Goal: Task Accomplishment & Management: Manage account settings

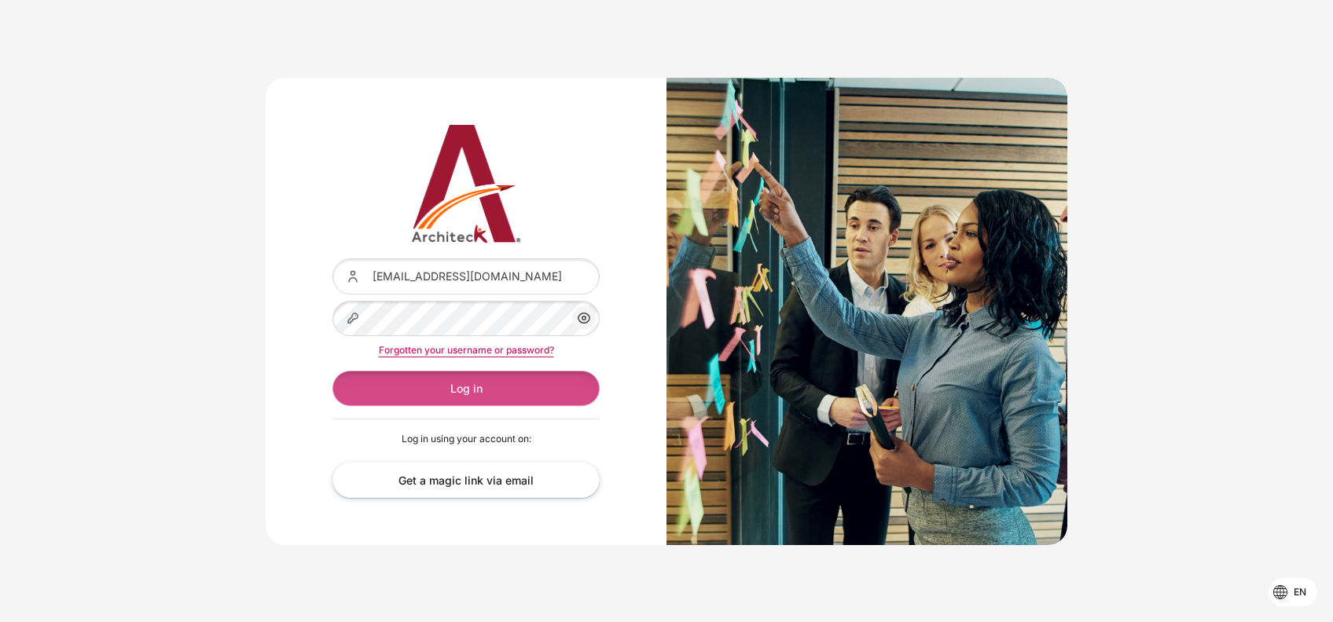
click at [479, 387] on button "Log in" at bounding box center [465, 388] width 267 height 35
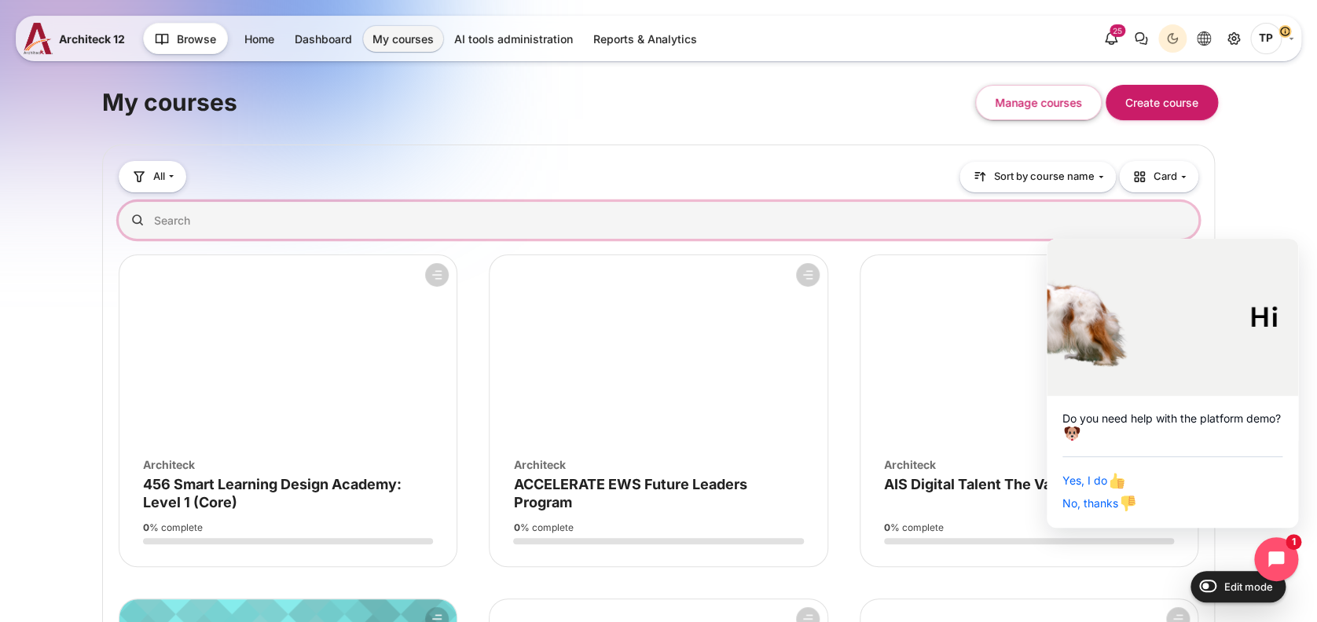
click at [210, 216] on input "Search courses" at bounding box center [659, 220] width 1080 height 37
type input "ป"
type input "xpo"
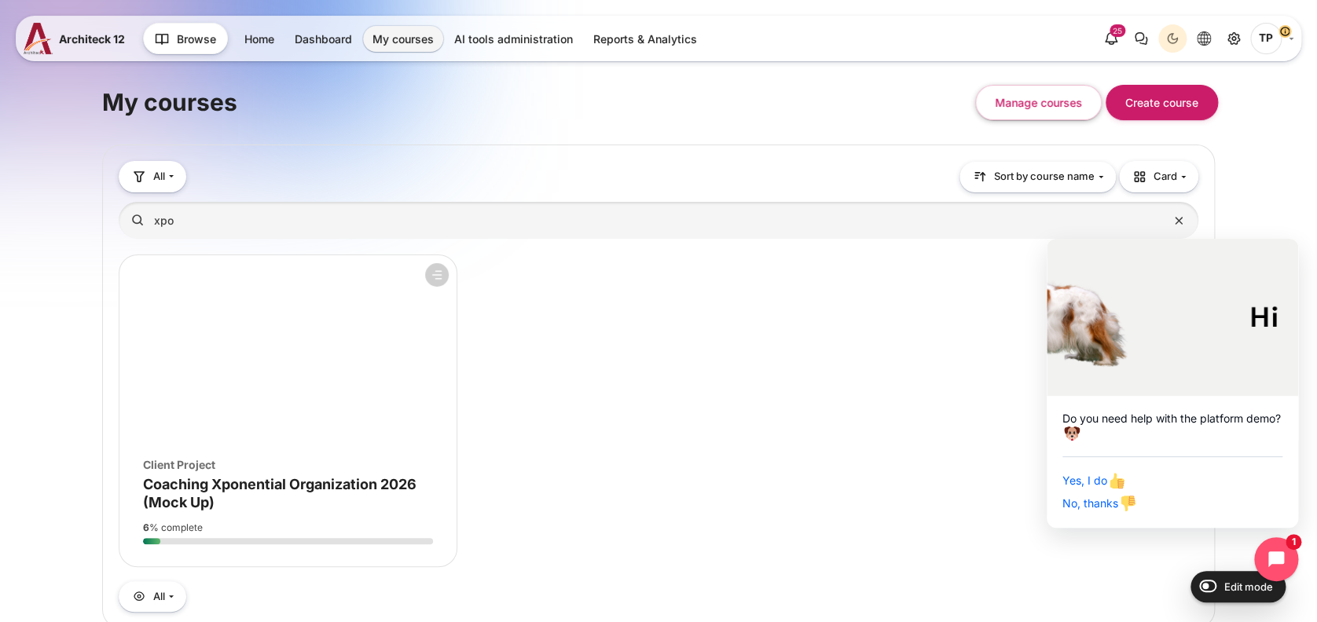
click at [303, 457] on div "Course image Client Project" at bounding box center [288, 465] width 290 height 17
click at [283, 470] on div "Course image Client Project" at bounding box center [288, 465] width 290 height 17
click at [259, 484] on span "Coaching Xponential Organization 2026 (Mock Up)" at bounding box center [279, 493] width 273 height 35
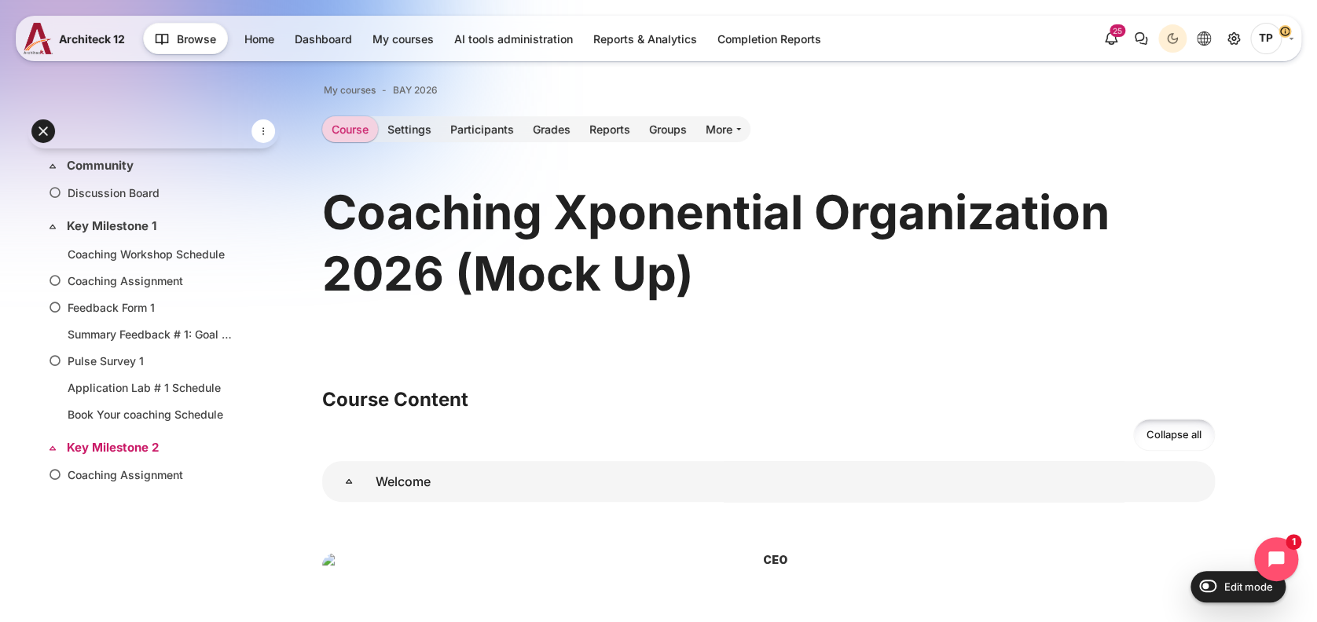
scroll to position [209, 0]
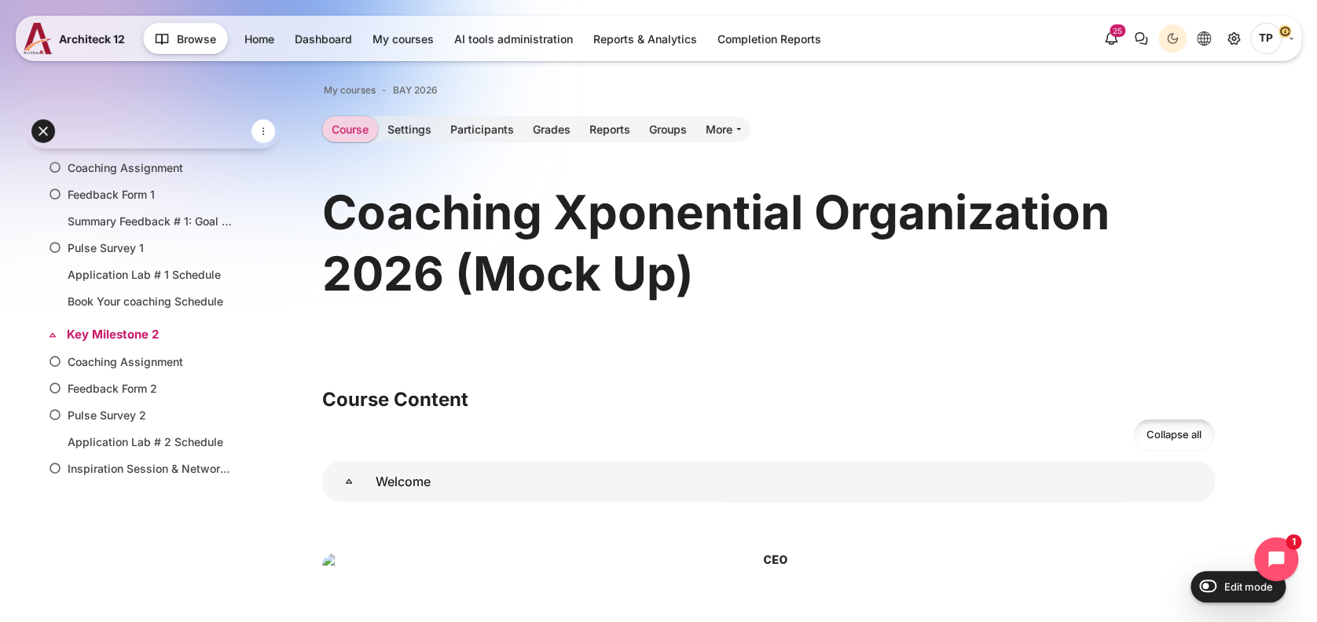
click at [84, 326] on link "Key Milestone 2" at bounding box center [152, 335] width 170 height 18
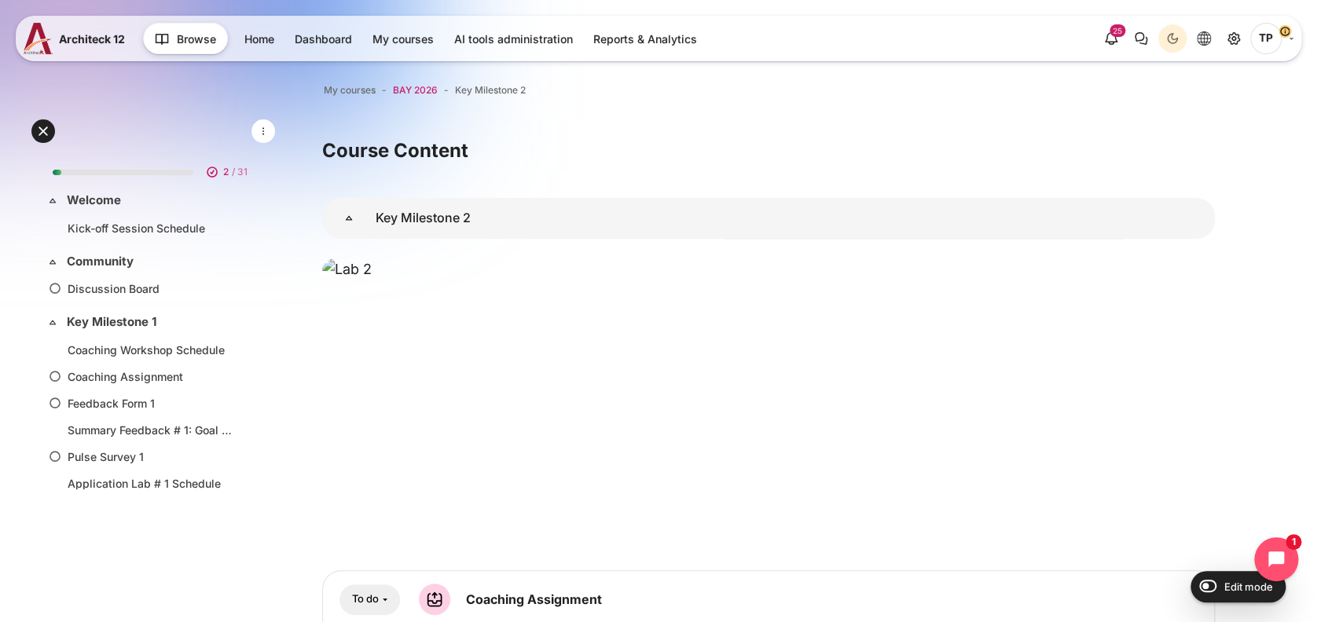
click at [410, 94] on span "BAY 2026" at bounding box center [415, 90] width 45 height 14
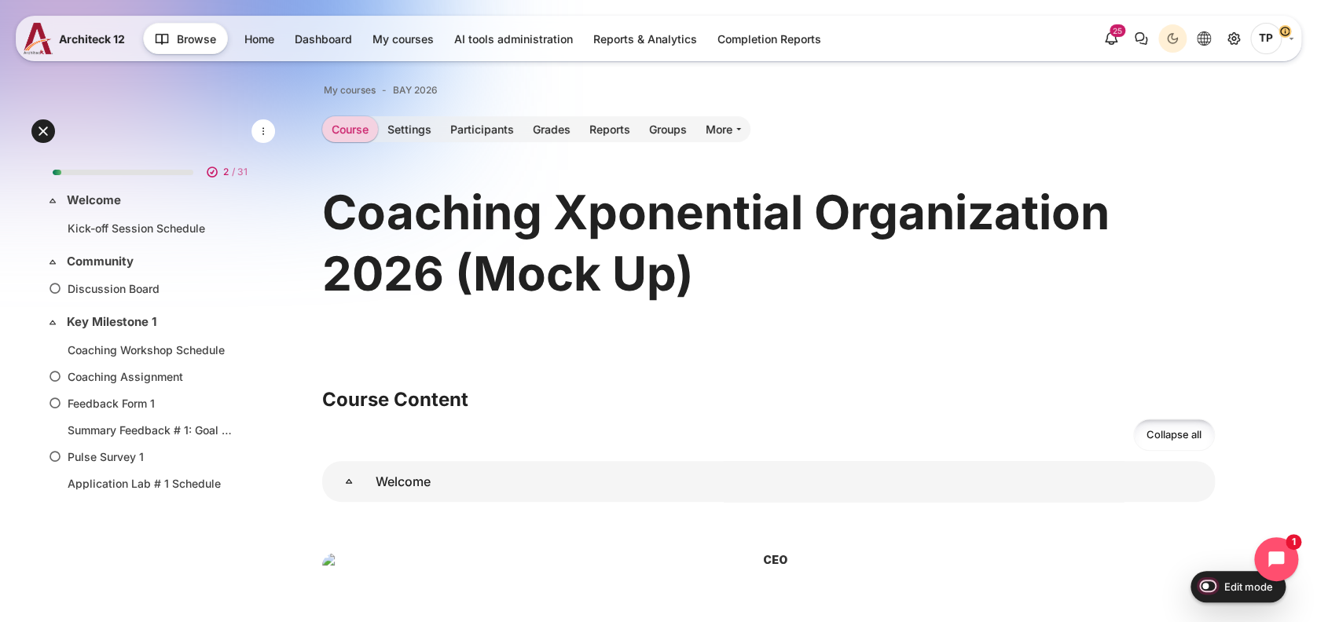
click at [1198, 586] on input "Edit mode" at bounding box center [1204, 586] width 28 height 16
checkbox input "true"
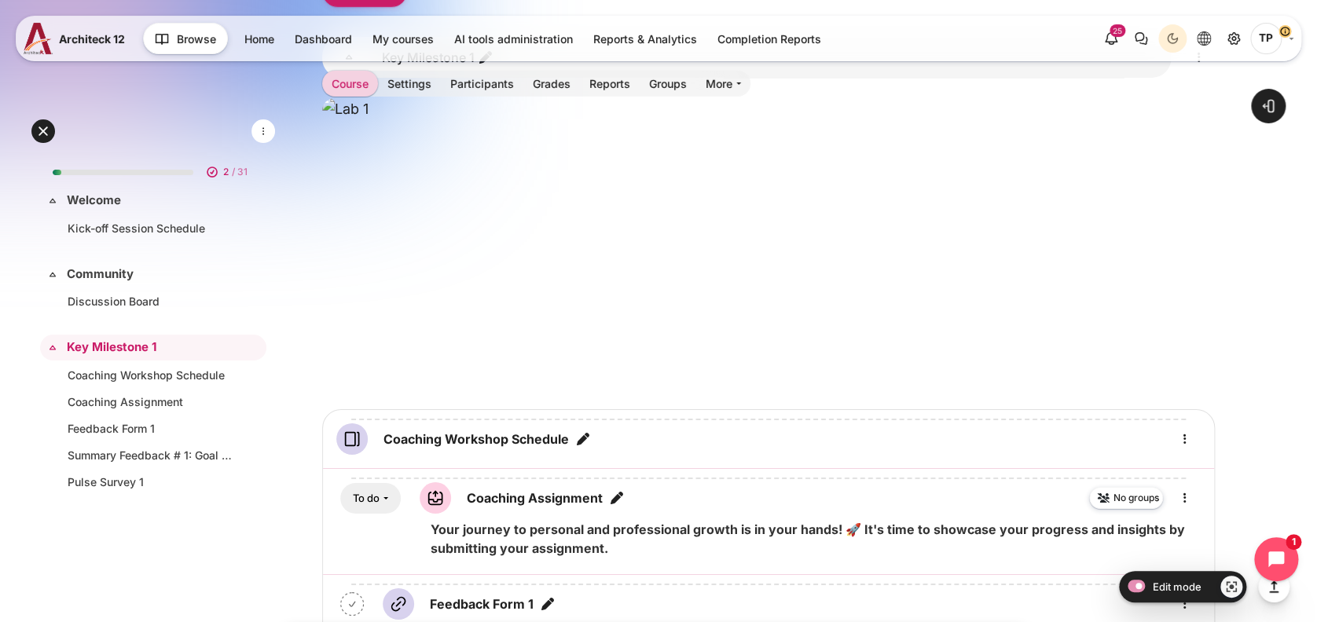
scroll to position [2012, 0]
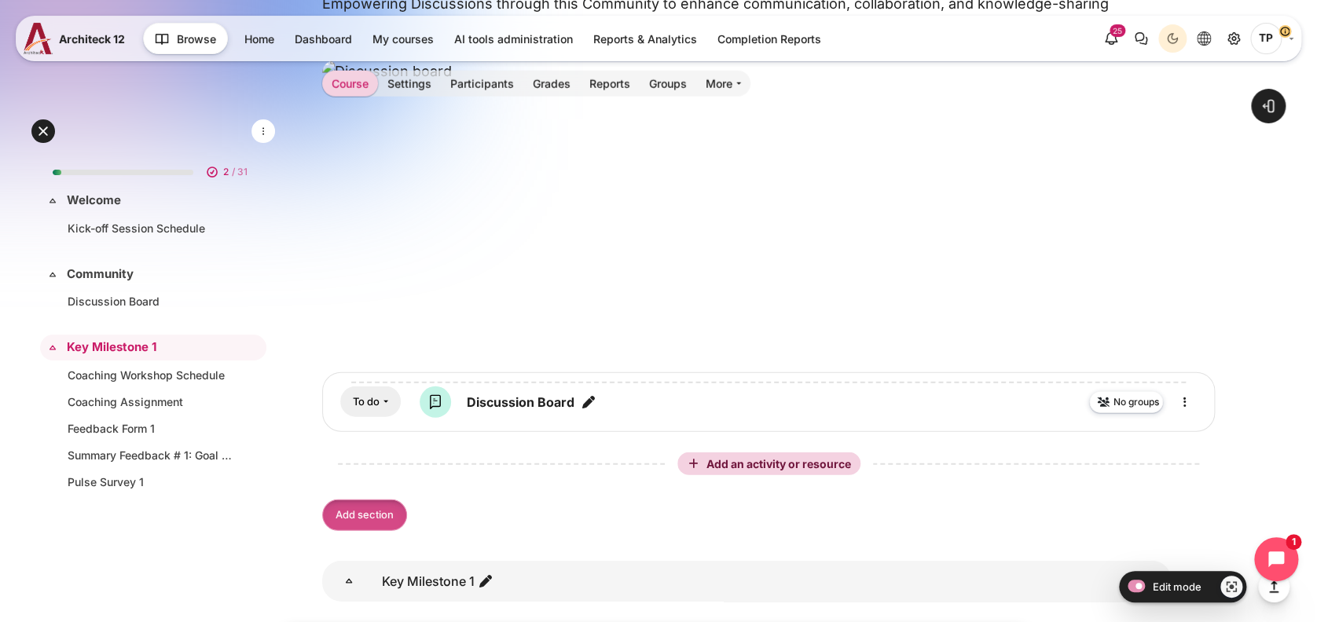
click at [370, 516] on link "Add section" at bounding box center [364, 516] width 85 height 32
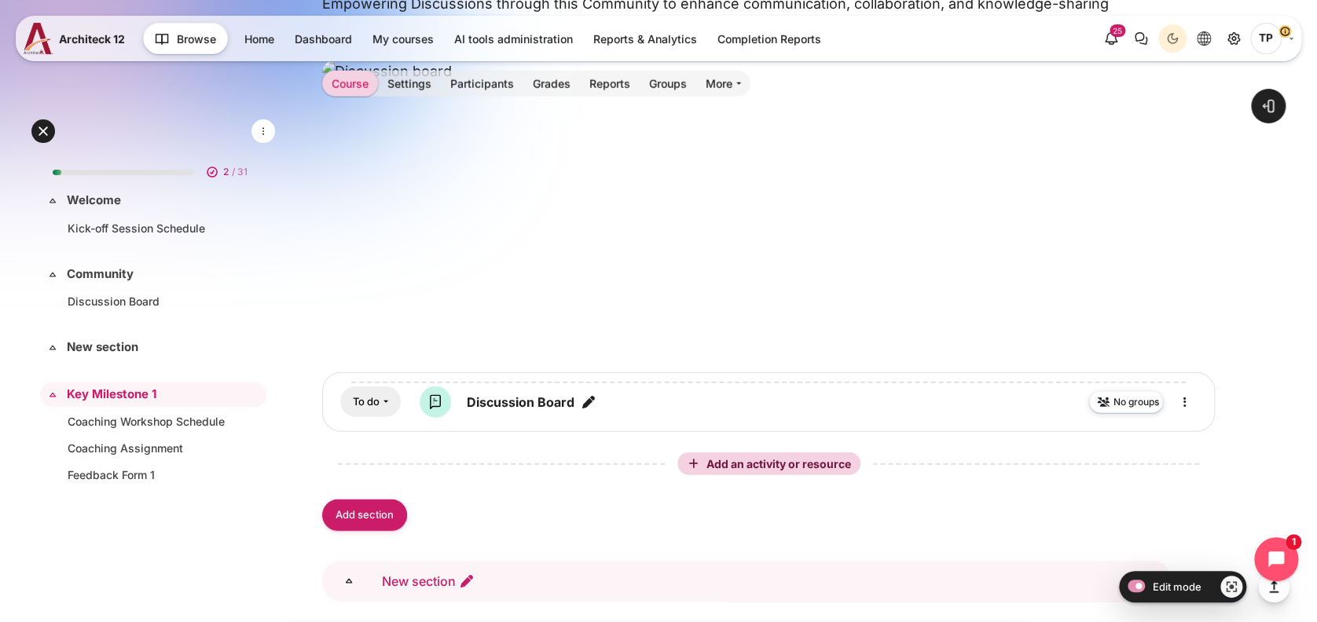
click at [465, 582] on icon "Edit section name" at bounding box center [467, 582] width 16 height 16
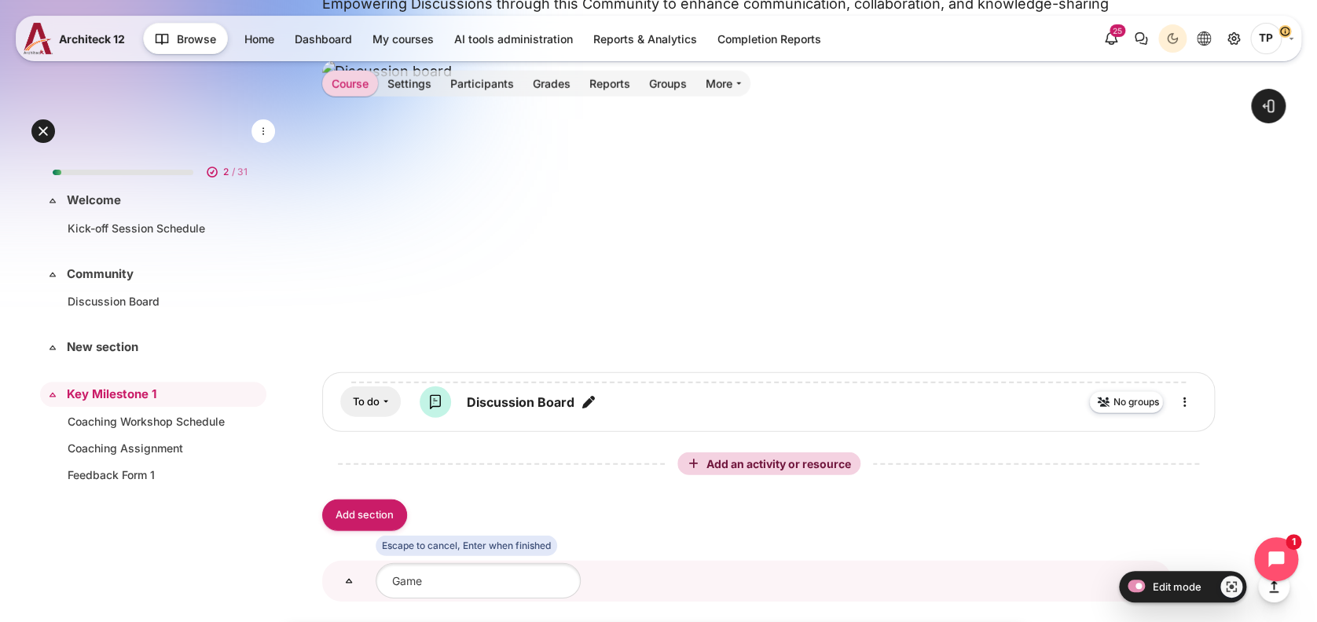
type input "Games"
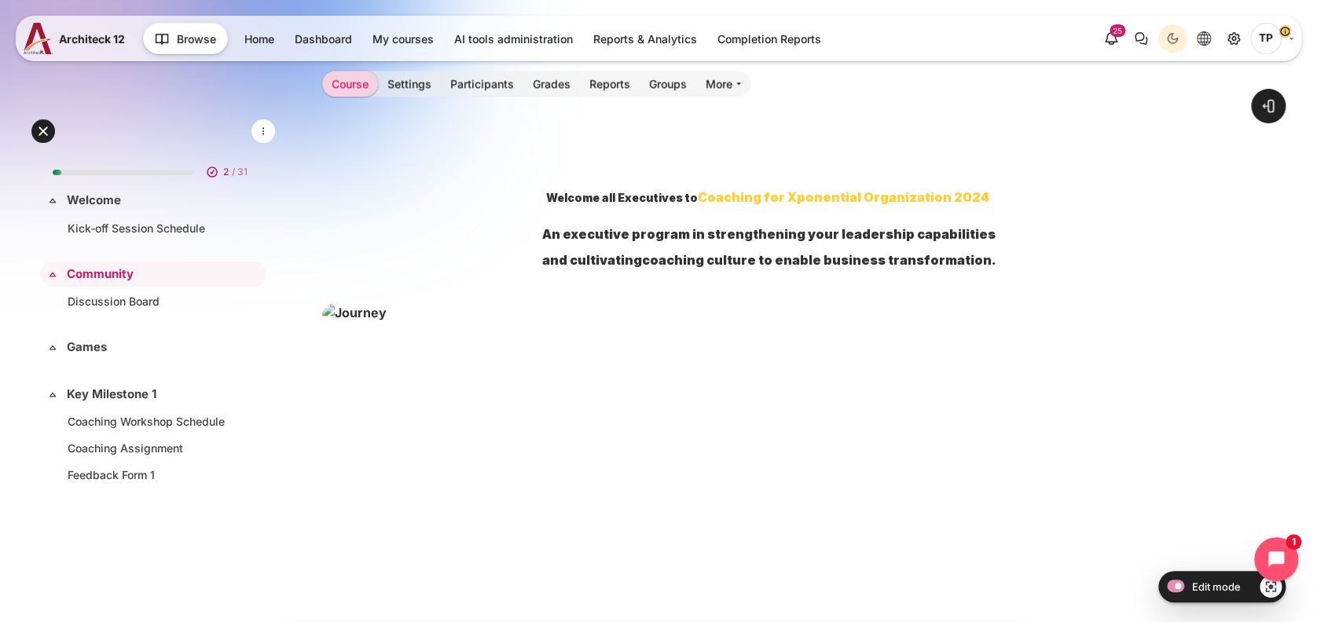
scroll to position [546, 0]
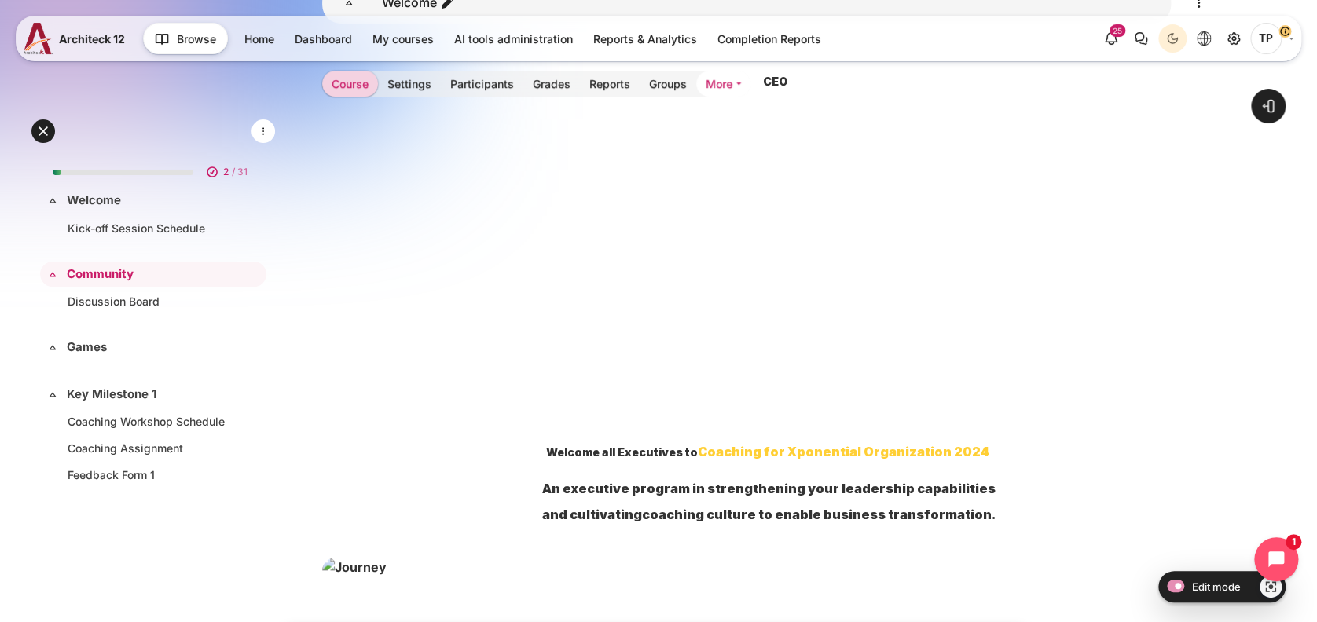
click at [732, 85] on link "More" at bounding box center [723, 84] width 54 height 26
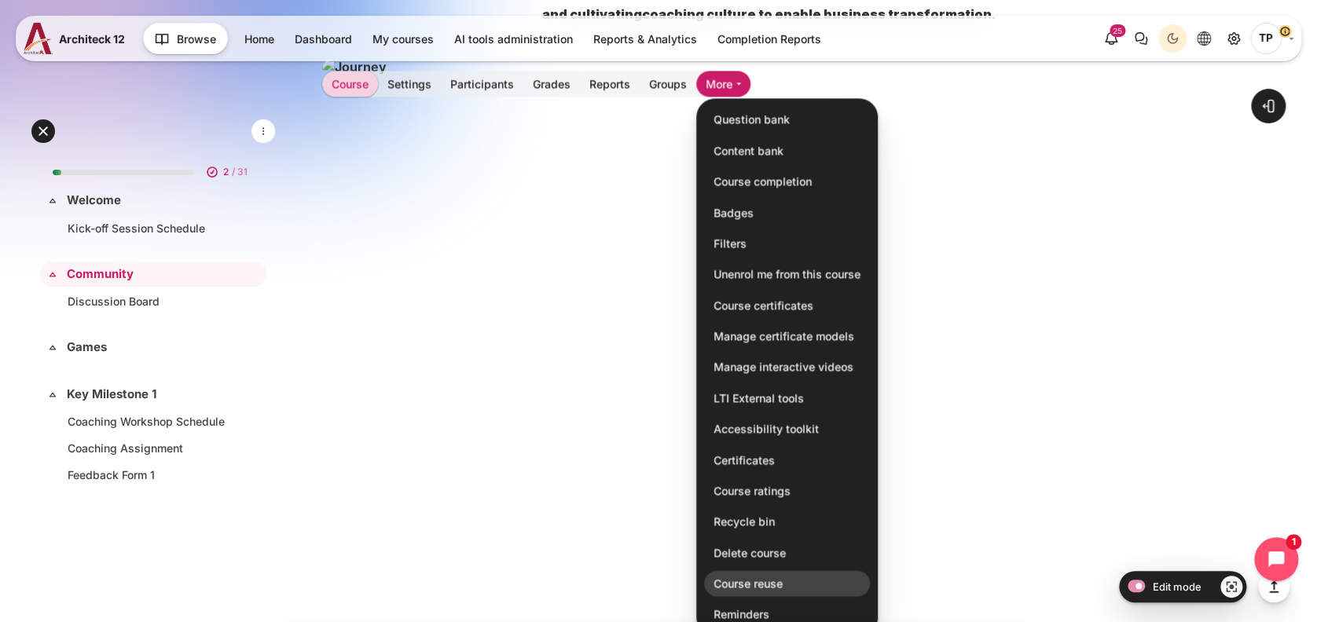
scroll to position [1175, 0]
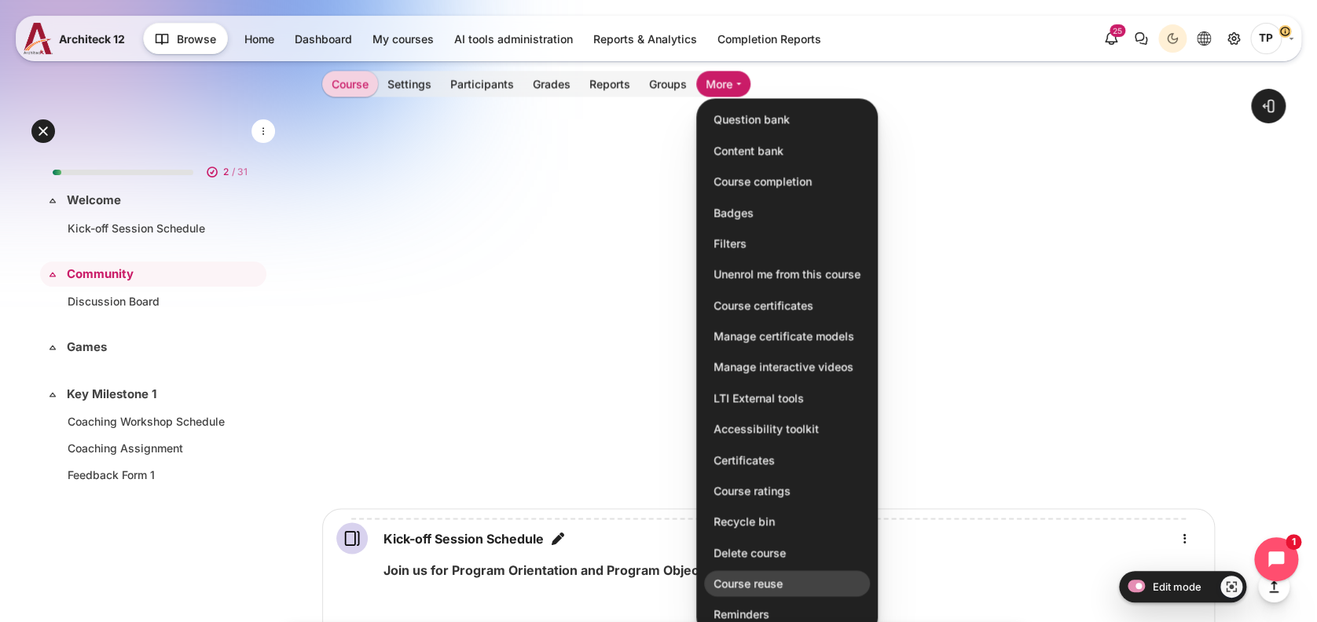
click at [771, 589] on link "Course reuse" at bounding box center [787, 583] width 166 height 27
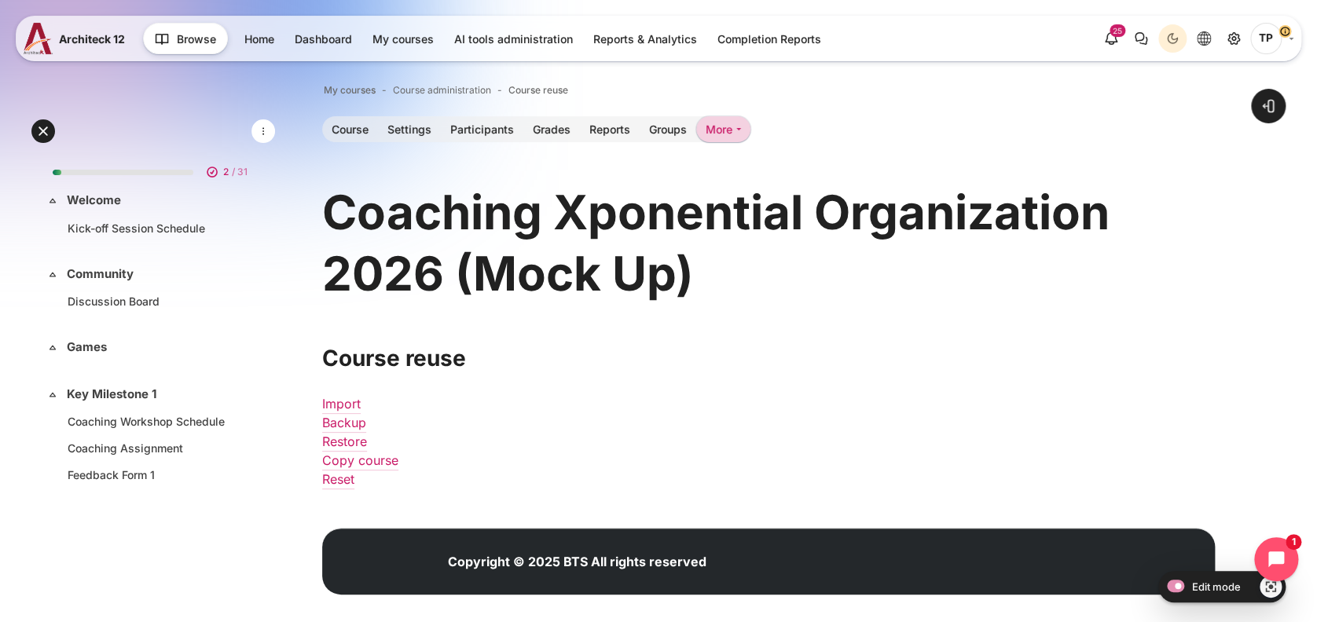
click at [339, 395] on li "Import" at bounding box center [360, 403] width 76 height 19
click at [334, 401] on link "Import" at bounding box center [341, 404] width 39 height 16
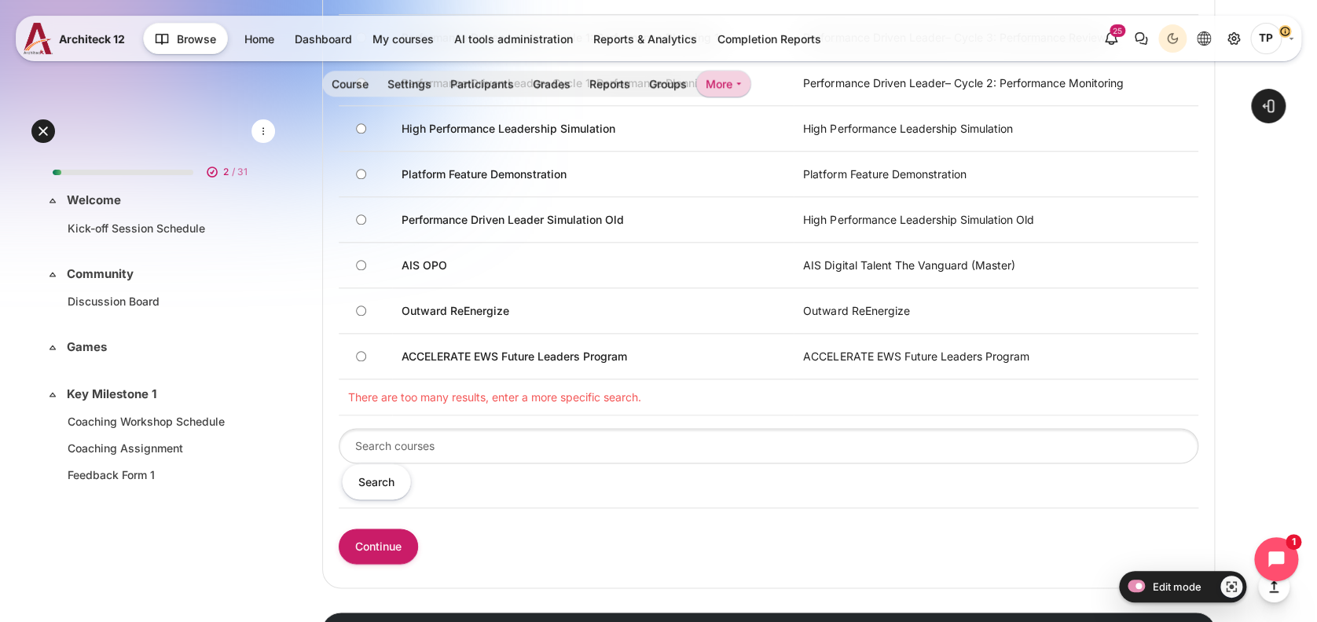
scroll to position [812, 0]
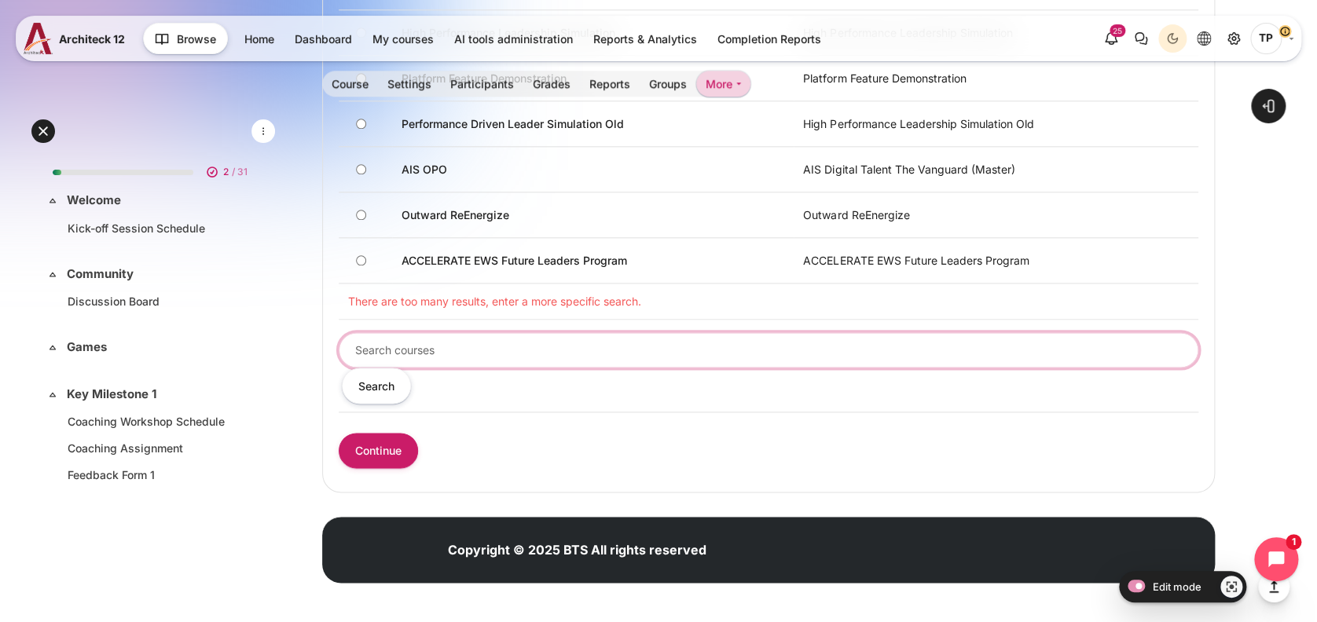
click at [406, 357] on input "Search courses" at bounding box center [769, 349] width 860 height 35
type input "outward"
click at [342, 368] on input "Search" at bounding box center [376, 385] width 69 height 35
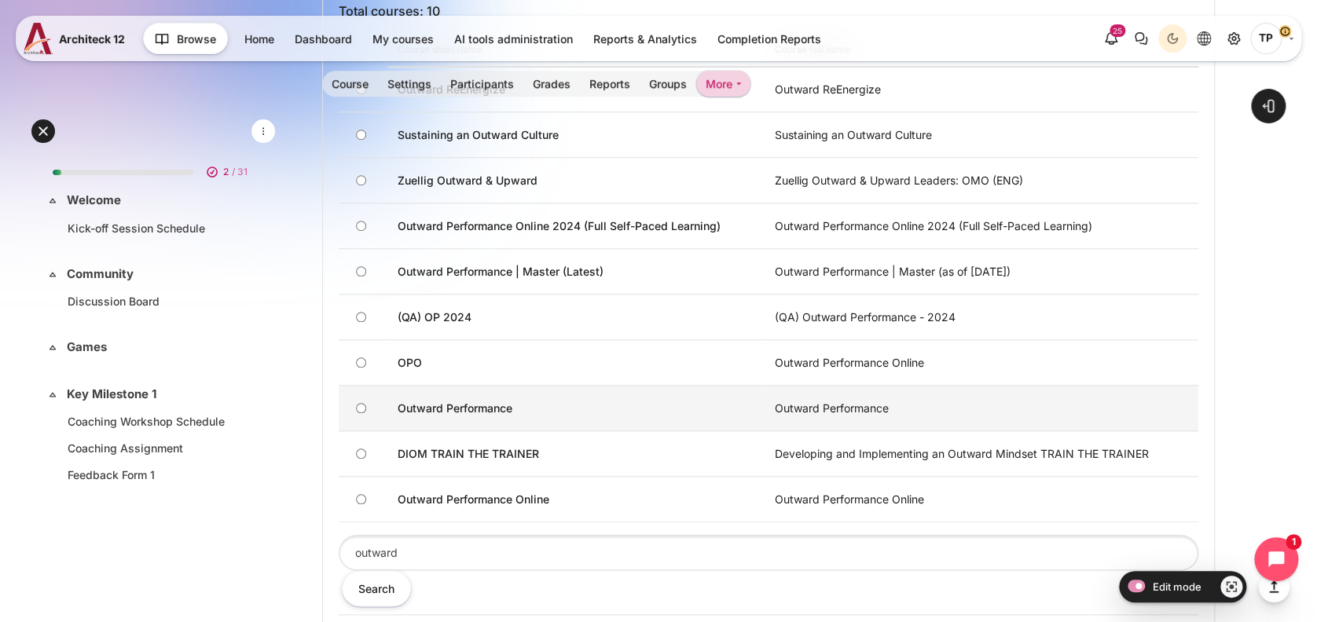
scroll to position [629, 0]
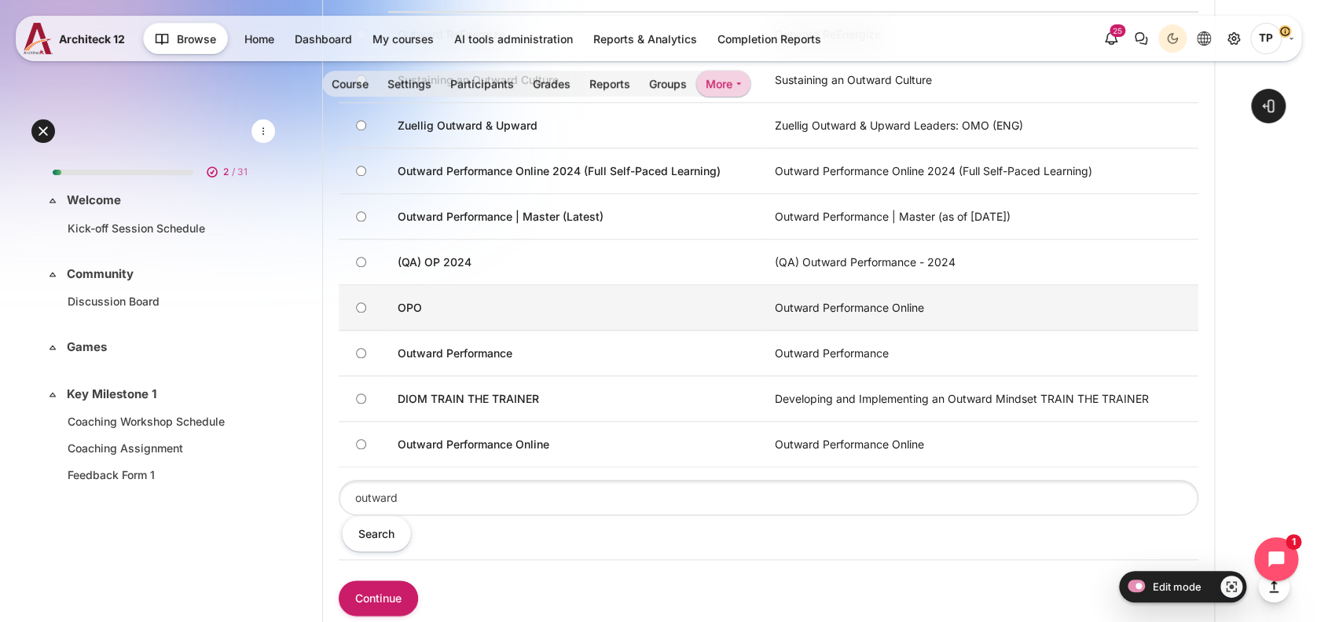
click at [361, 305] on input "OPO" at bounding box center [361, 308] width 10 height 10
radio input "true"
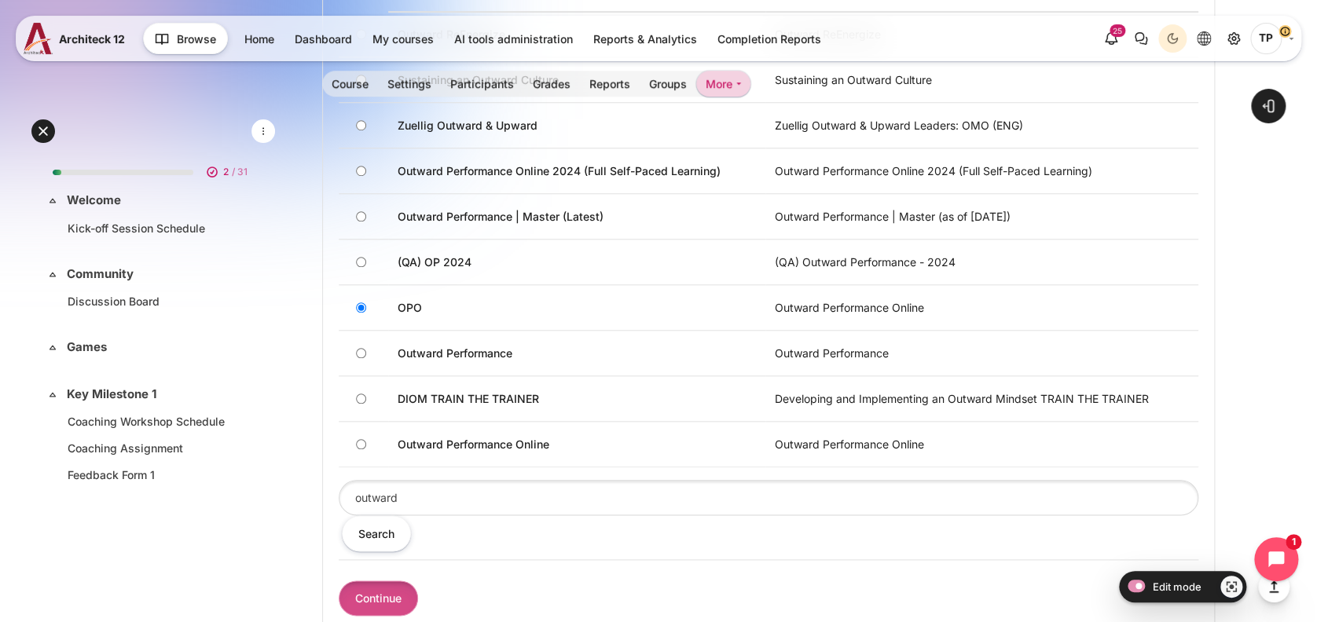
click at [365, 607] on input "Continue" at bounding box center [378, 598] width 79 height 35
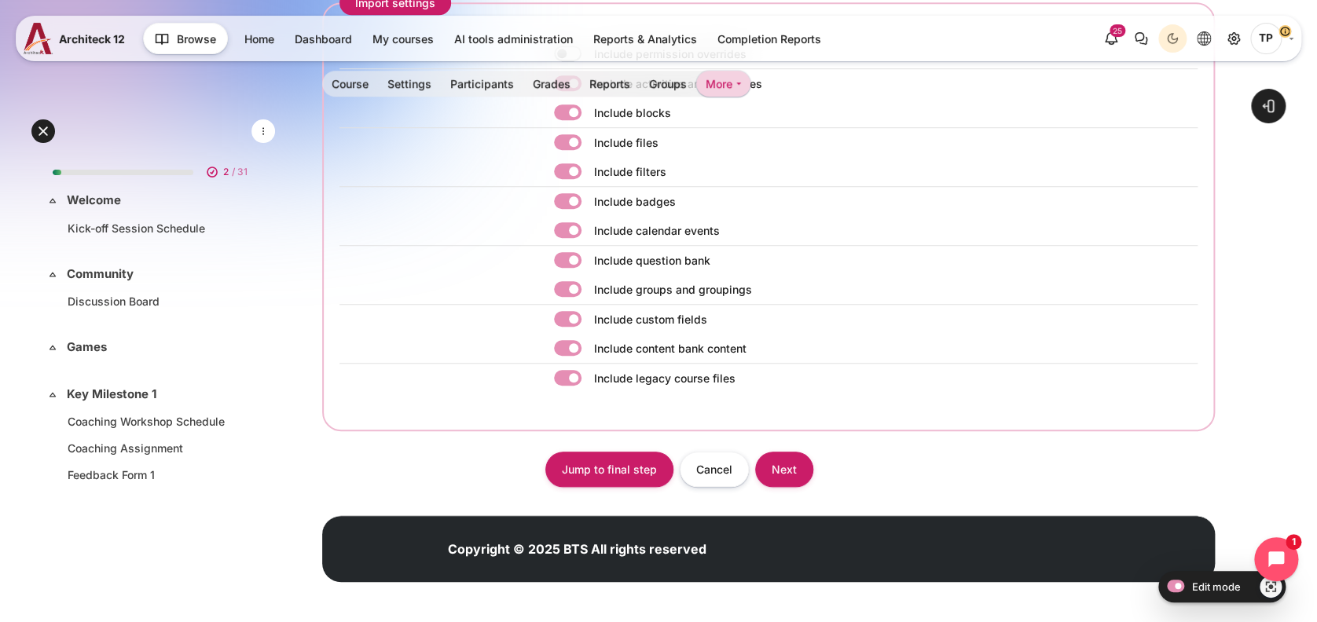
scroll to position [400, 0]
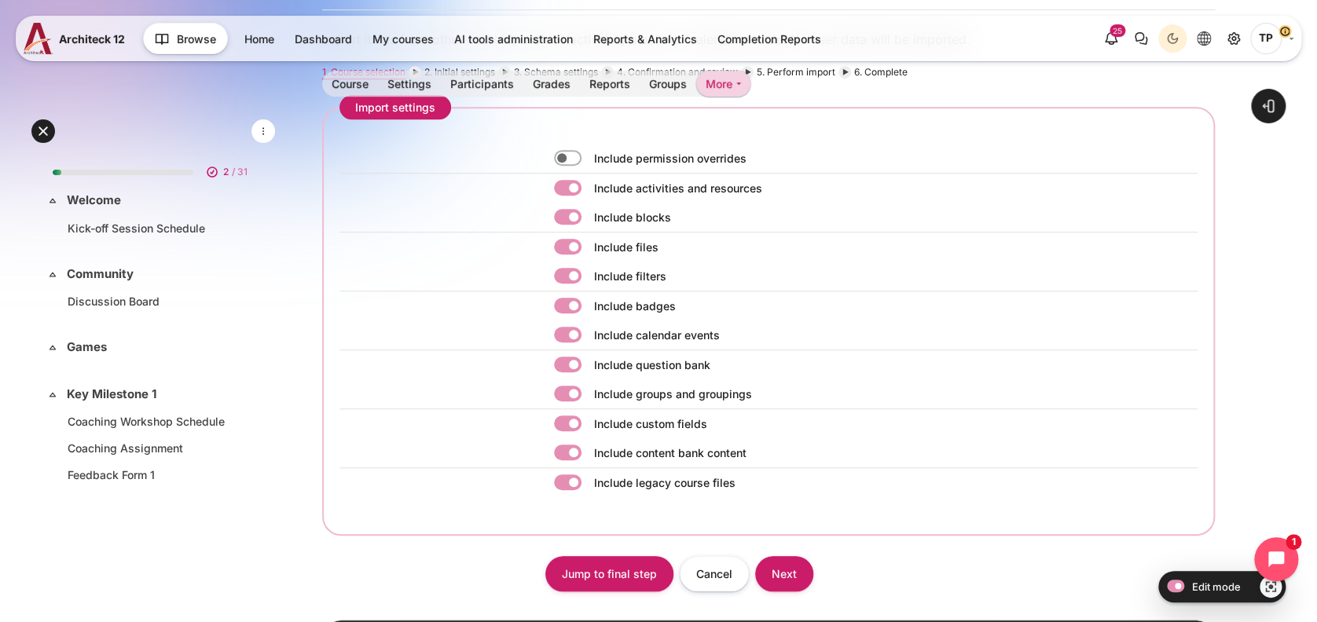
drag, startPoint x: 571, startPoint y: 274, endPoint x: 578, endPoint y: 245, distance: 29.9
click at [588, 274] on label "Content" at bounding box center [589, 276] width 3 height 17
click at [570, 274] on input "Content" at bounding box center [568, 276] width 28 height 16
checkbox input "false"
click at [588, 211] on label "Content" at bounding box center [589, 217] width 3 height 17
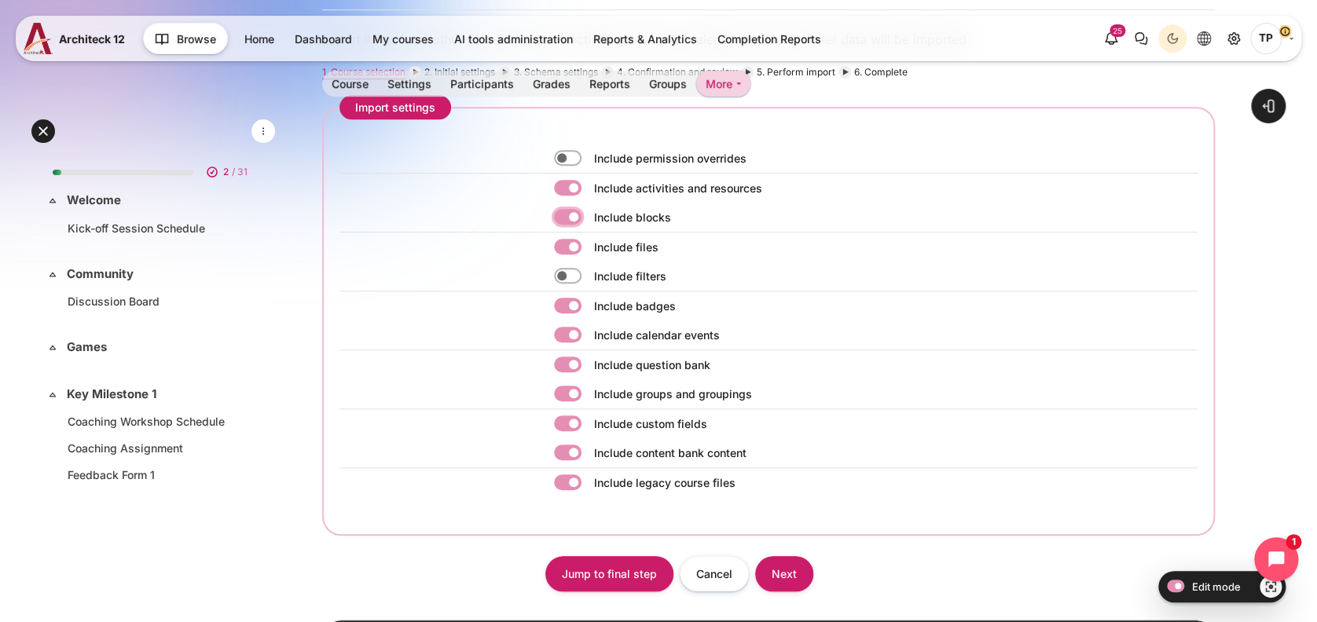
click at [571, 211] on input "Content" at bounding box center [568, 217] width 28 height 16
checkbox input "false"
click at [588, 307] on label "Content" at bounding box center [589, 306] width 3 height 17
click at [571, 307] on input "Content" at bounding box center [568, 306] width 28 height 16
checkbox input "false"
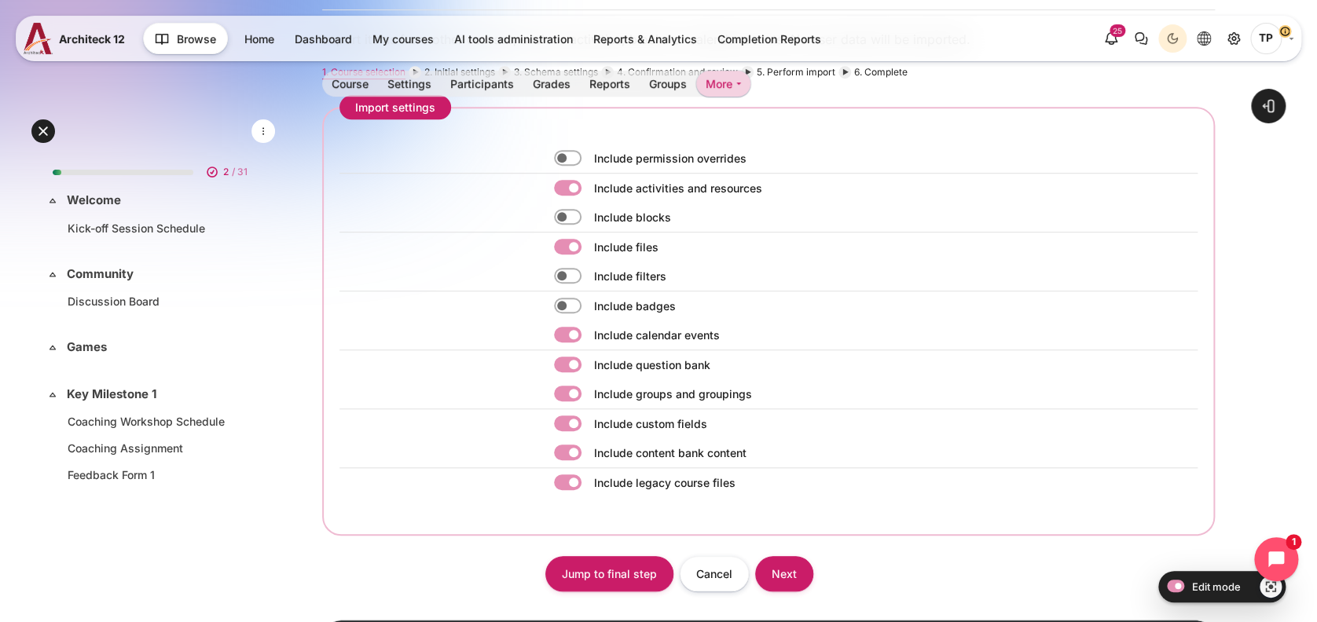
click at [588, 337] on label "Content" at bounding box center [589, 335] width 3 height 17
click at [562, 337] on input "Content" at bounding box center [568, 335] width 28 height 16
checkbox input "false"
click at [588, 361] on label "Content" at bounding box center [589, 365] width 3 height 17
click at [572, 361] on input "Content" at bounding box center [568, 365] width 28 height 16
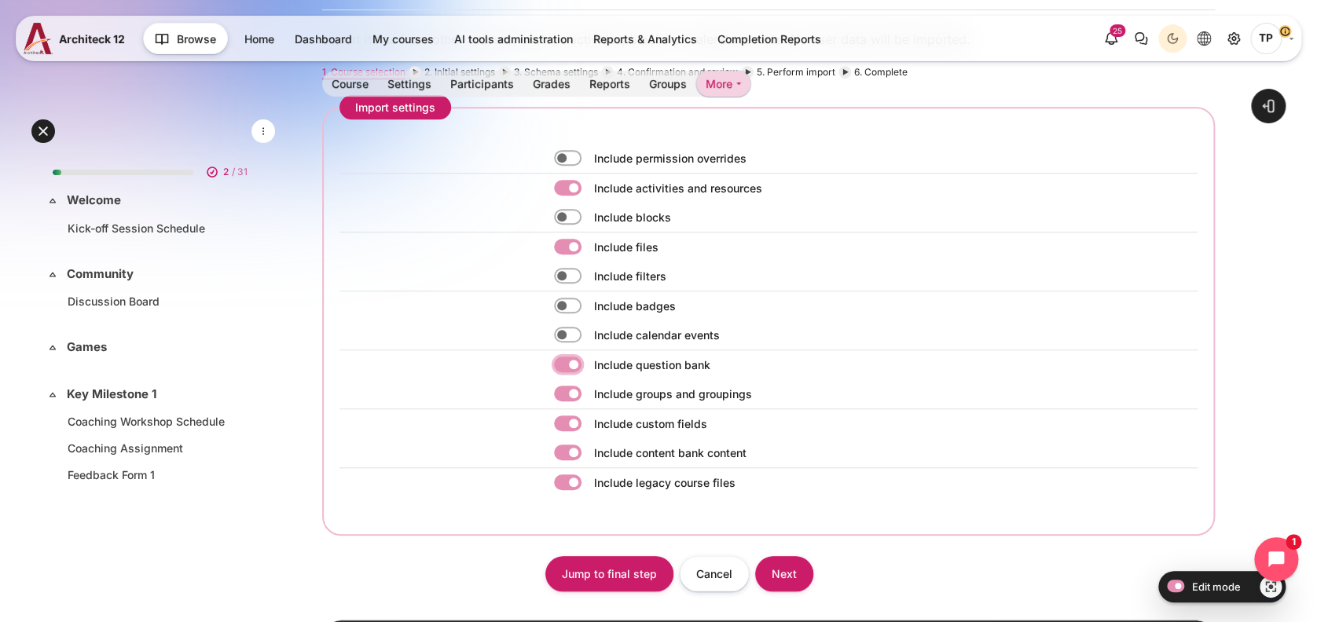
checkbox input "false"
click at [588, 392] on label "Content" at bounding box center [589, 394] width 3 height 17
click at [566, 392] on input "Content" at bounding box center [568, 394] width 28 height 16
checkbox input "false"
click at [779, 578] on input "Next" at bounding box center [784, 573] width 58 height 35
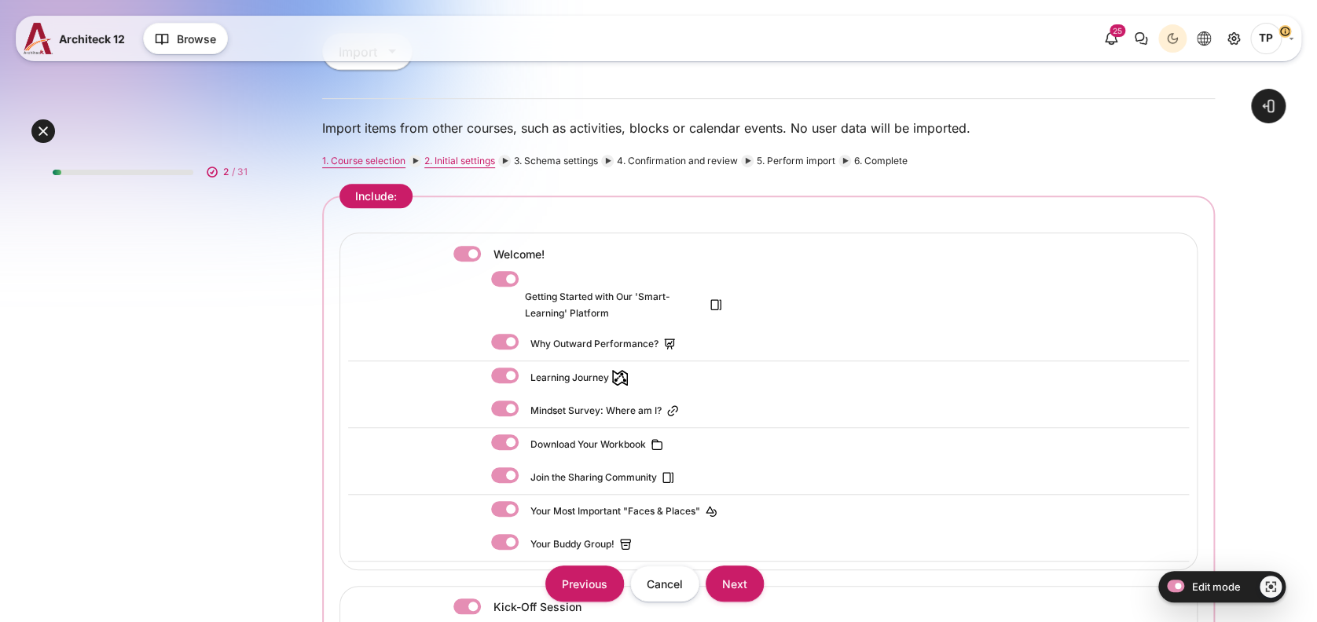
scroll to position [419, 0]
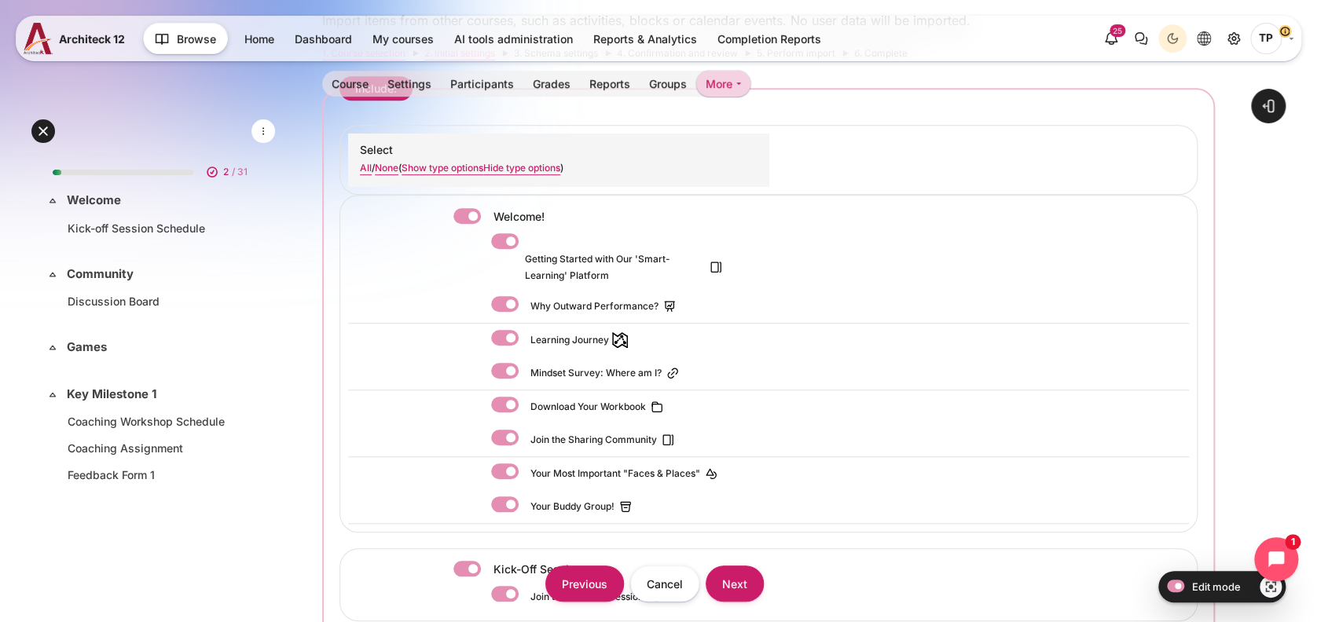
click at [487, 214] on label "Content" at bounding box center [488, 216] width 3 height 17
click at [468, 214] on input "Content" at bounding box center [467, 216] width 28 height 16
checkbox input "false"
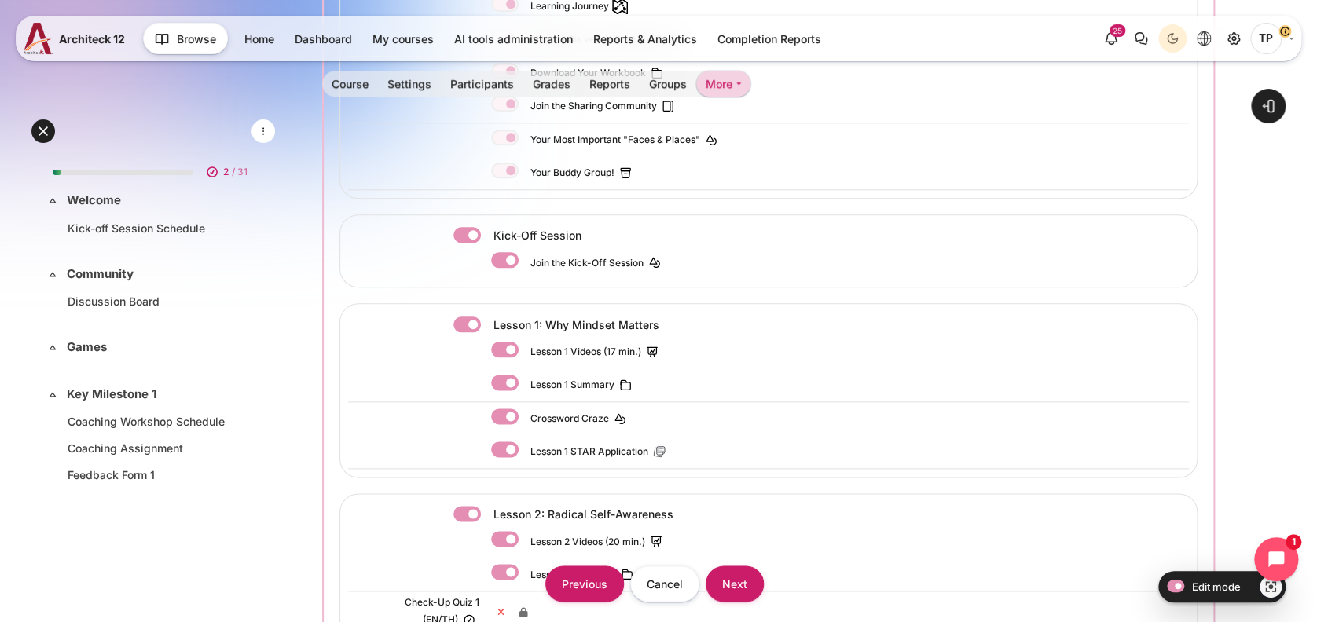
scroll to position [838, 0]
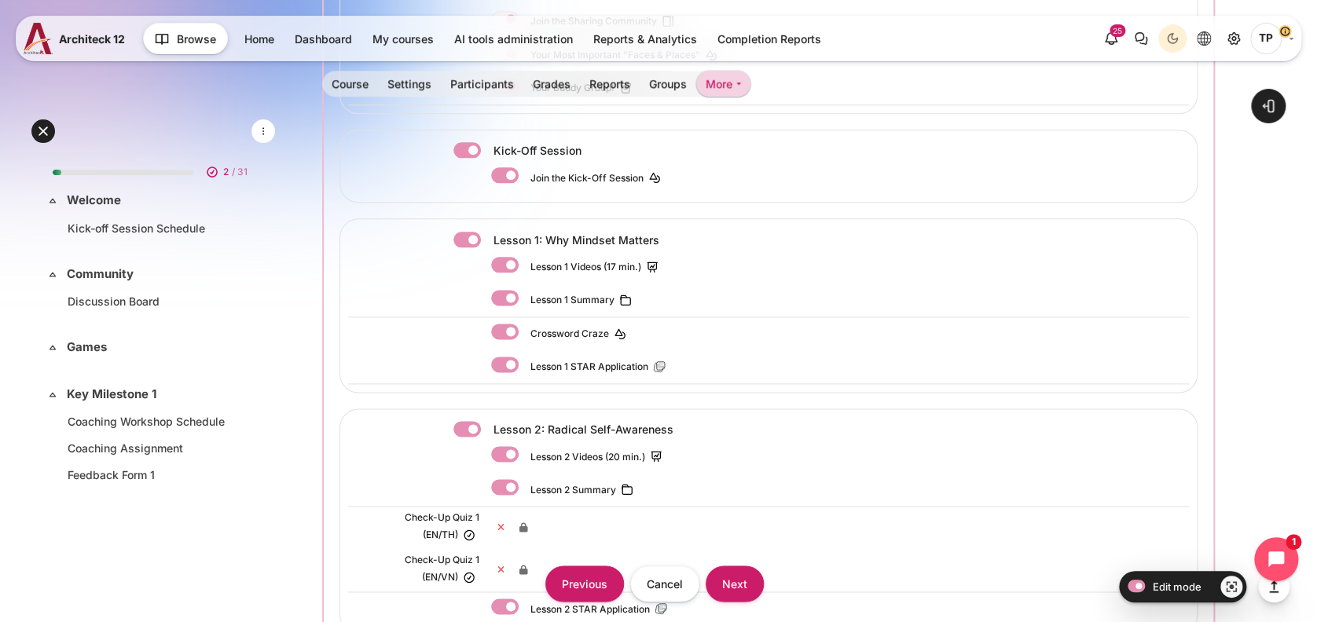
click at [487, 150] on label "Content" at bounding box center [488, 150] width 3 height 17
click at [475, 150] on input "Content" at bounding box center [467, 150] width 28 height 16
checkbox input "false"
drag, startPoint x: 503, startPoint y: 259, endPoint x: 502, endPoint y: 277, distance: 17.3
click at [525, 262] on label "Content" at bounding box center [526, 265] width 2 height 17
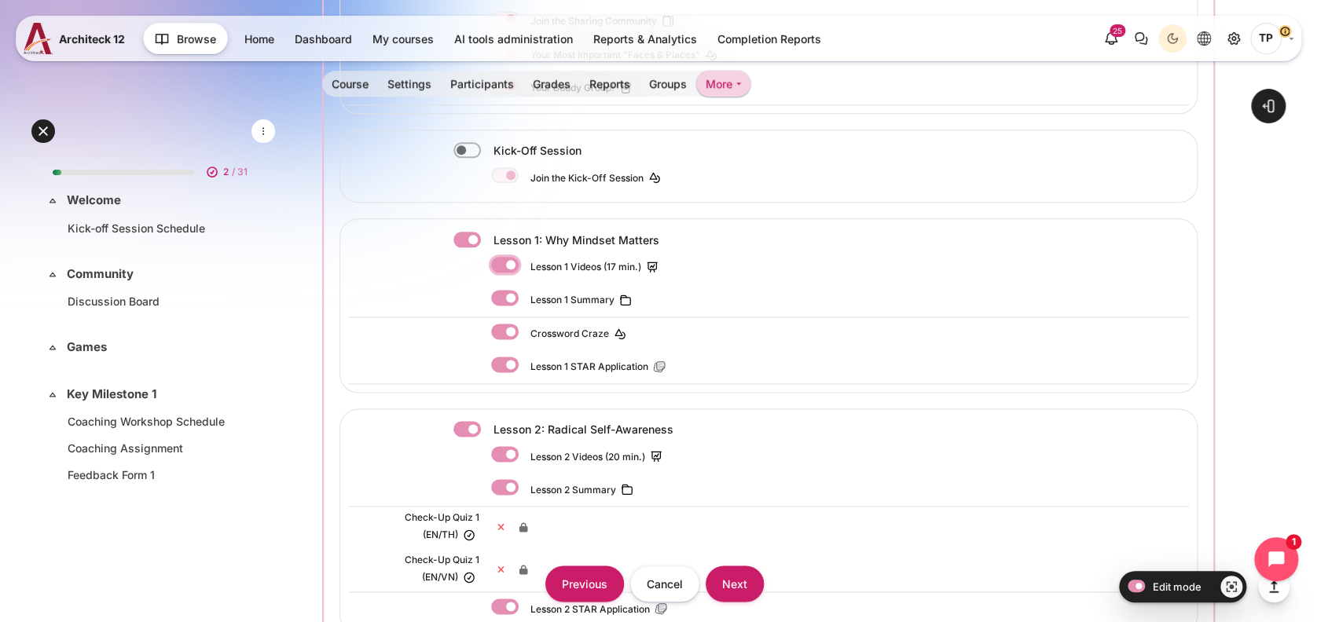
click at [502, 262] on input "Content" at bounding box center [505, 265] width 28 height 16
checkbox input "false"
click at [525, 299] on label "Content" at bounding box center [526, 298] width 2 height 17
click at [509, 299] on input "Content" at bounding box center [505, 298] width 28 height 16
checkbox input "false"
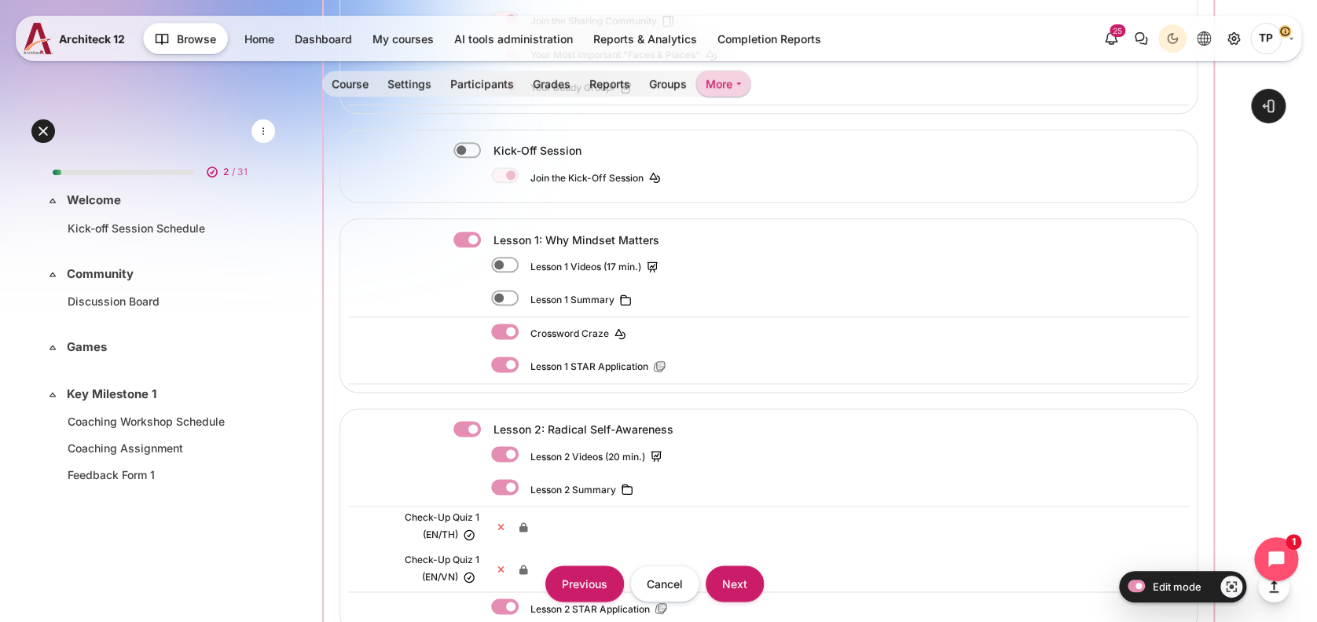
click at [487, 239] on label "Content" at bounding box center [488, 240] width 3 height 17
click at [473, 239] on input "Content" at bounding box center [467, 240] width 28 height 16
click at [487, 239] on label "Content" at bounding box center [488, 240] width 3 height 17
click at [473, 239] on input "Content" at bounding box center [467, 240] width 28 height 16
checkbox input "true"
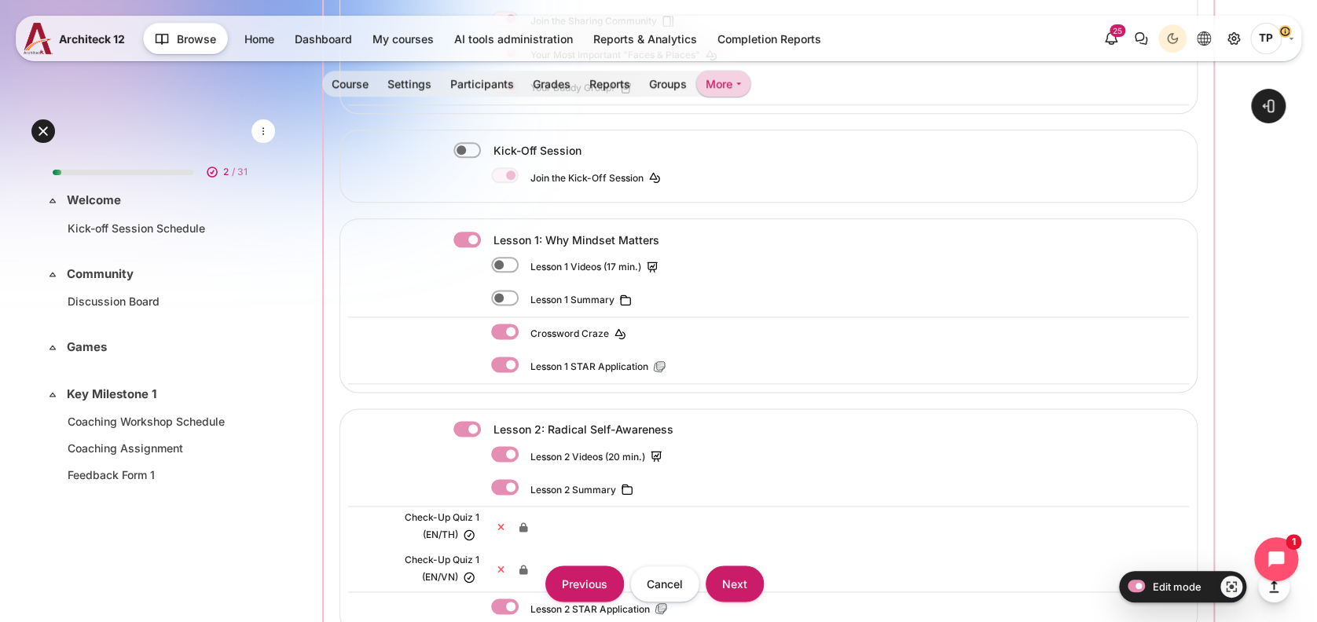
click at [525, 358] on label "Content" at bounding box center [526, 365] width 2 height 17
click at [503, 358] on input "Content" at bounding box center [505, 365] width 28 height 16
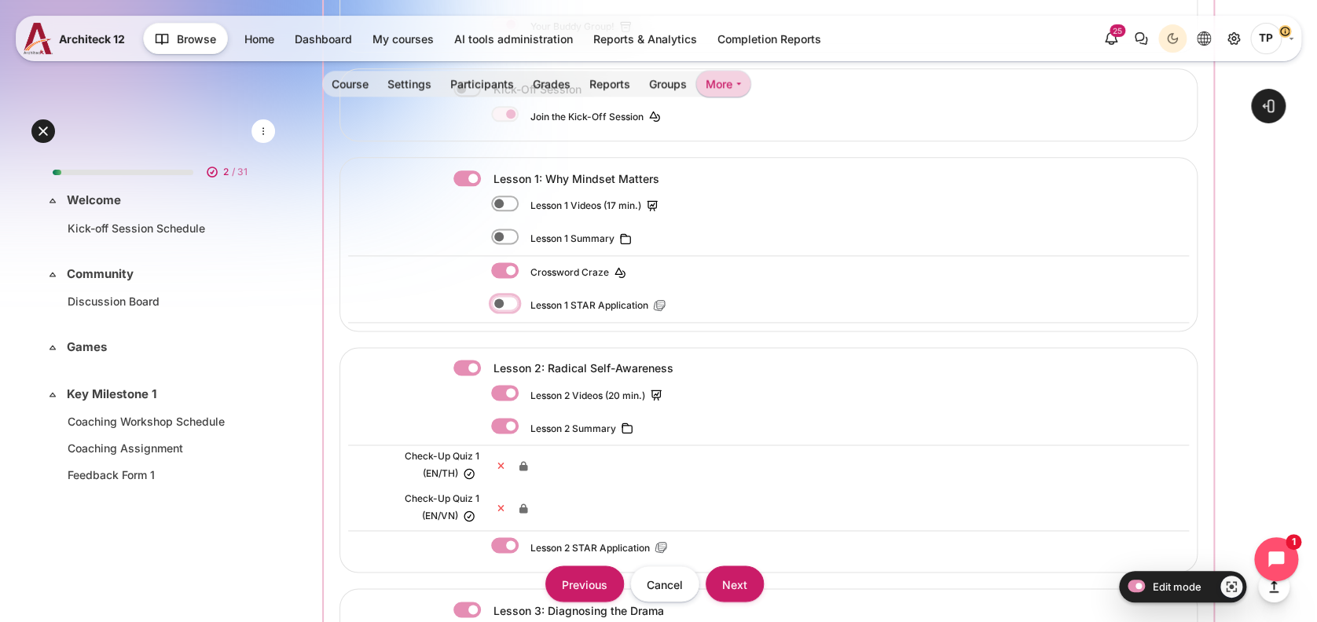
scroll to position [943, 0]
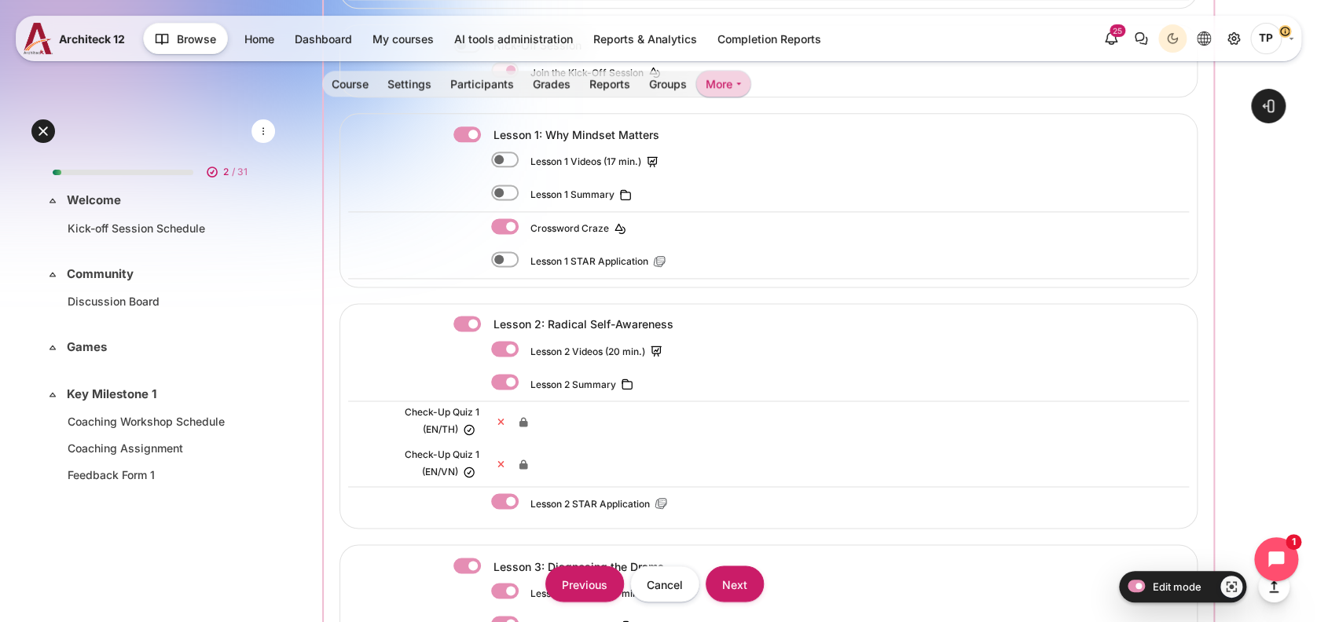
click at [498, 244] on div "Lesson 1: Why Mindset Matters Lesson 1 Videos (17 min.) Lesson 1 Summary" at bounding box center [768, 200] width 858 height 174
click at [499, 264] on div "Lesson 1 STAR Application" at bounding box center [582, 261] width 182 height 20
click at [525, 258] on label "Content" at bounding box center [526, 259] width 2 height 17
click at [504, 258] on input "Content" at bounding box center [505, 259] width 28 height 16
checkbox input "true"
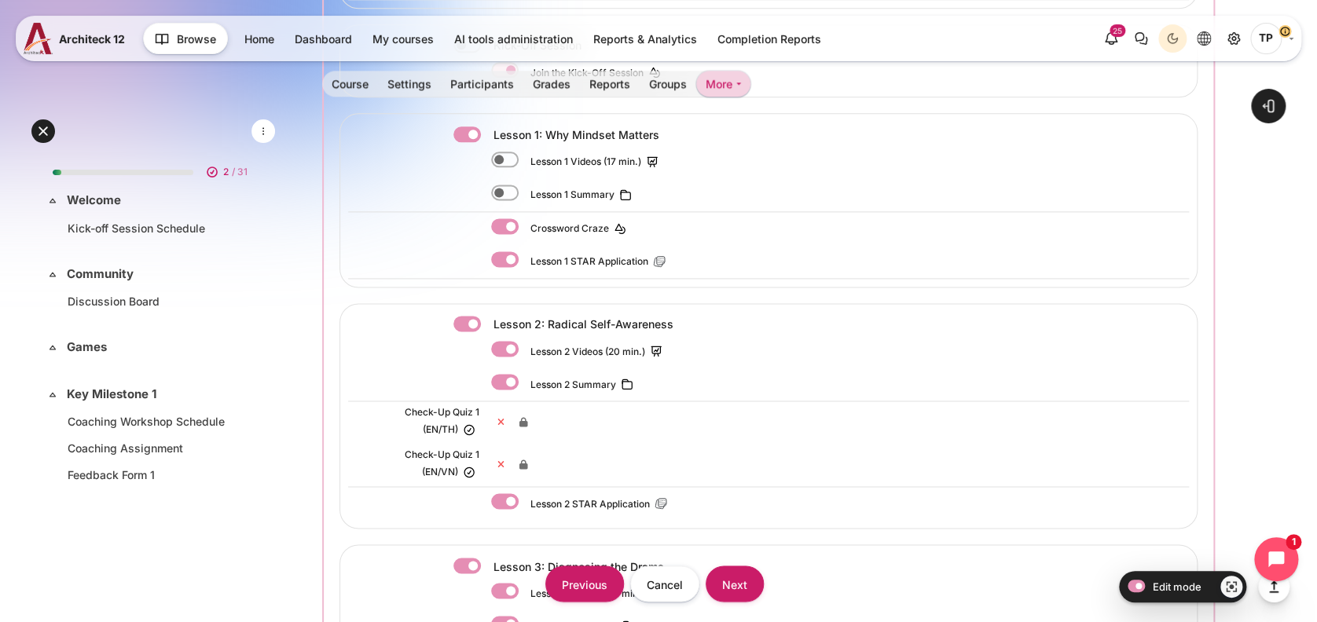
click at [487, 316] on label "Content" at bounding box center [488, 324] width 3 height 17
click at [468, 316] on input "Content" at bounding box center [467, 324] width 28 height 16
checkbox input "false"
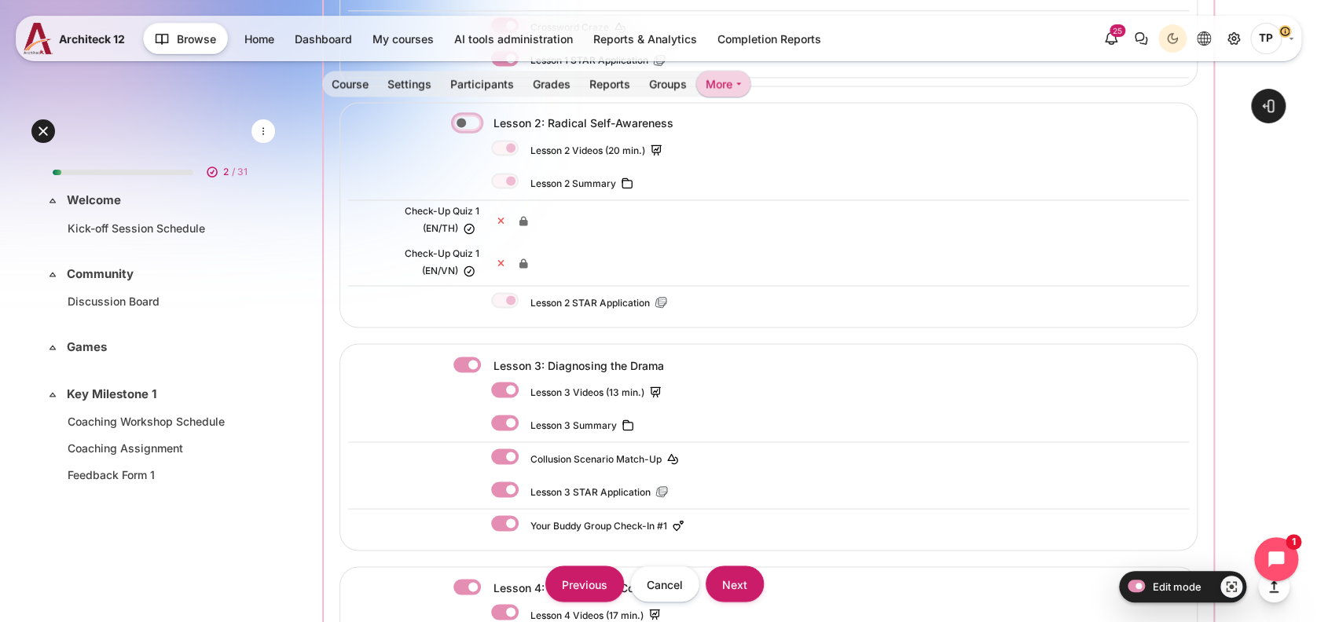
scroll to position [1152, 0]
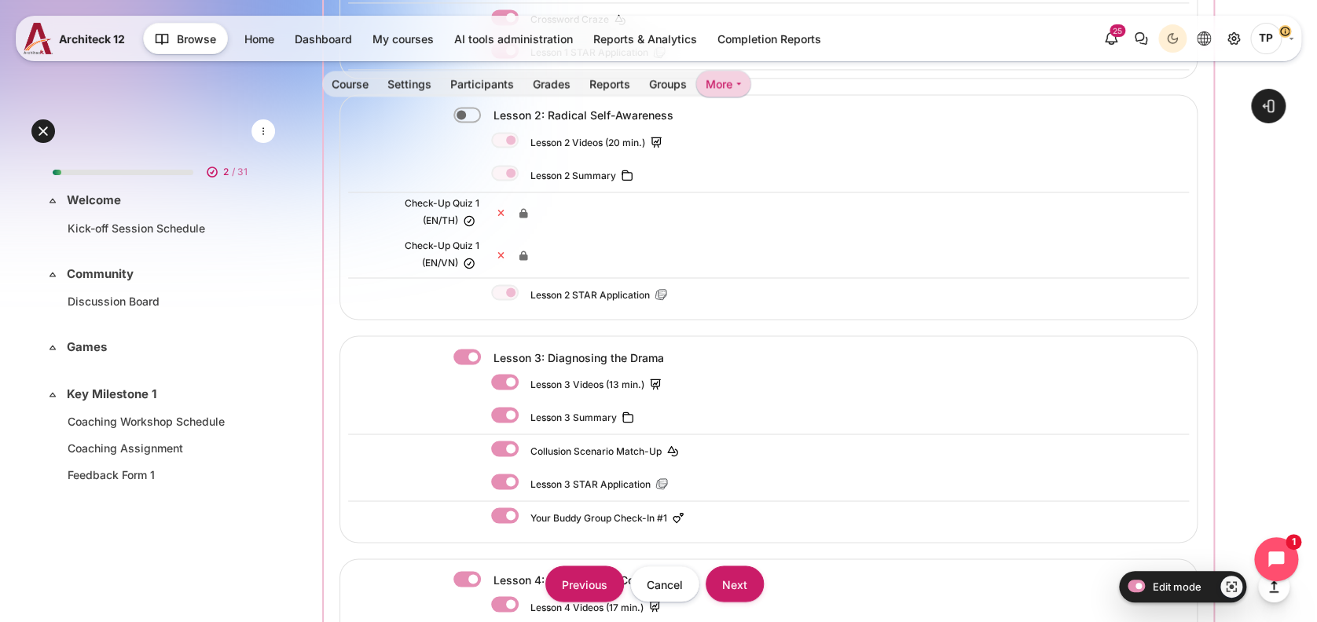
drag, startPoint x: 484, startPoint y: 365, endPoint x: 493, endPoint y: 376, distance: 14.5
click at [484, 372] on div "Lesson 3 Videos (13 min.)" at bounding box center [583, 384] width 370 height 25
click at [525, 380] on label "Content" at bounding box center [526, 382] width 2 height 17
click at [498, 380] on input "Content" at bounding box center [505, 382] width 28 height 16
checkbox input "false"
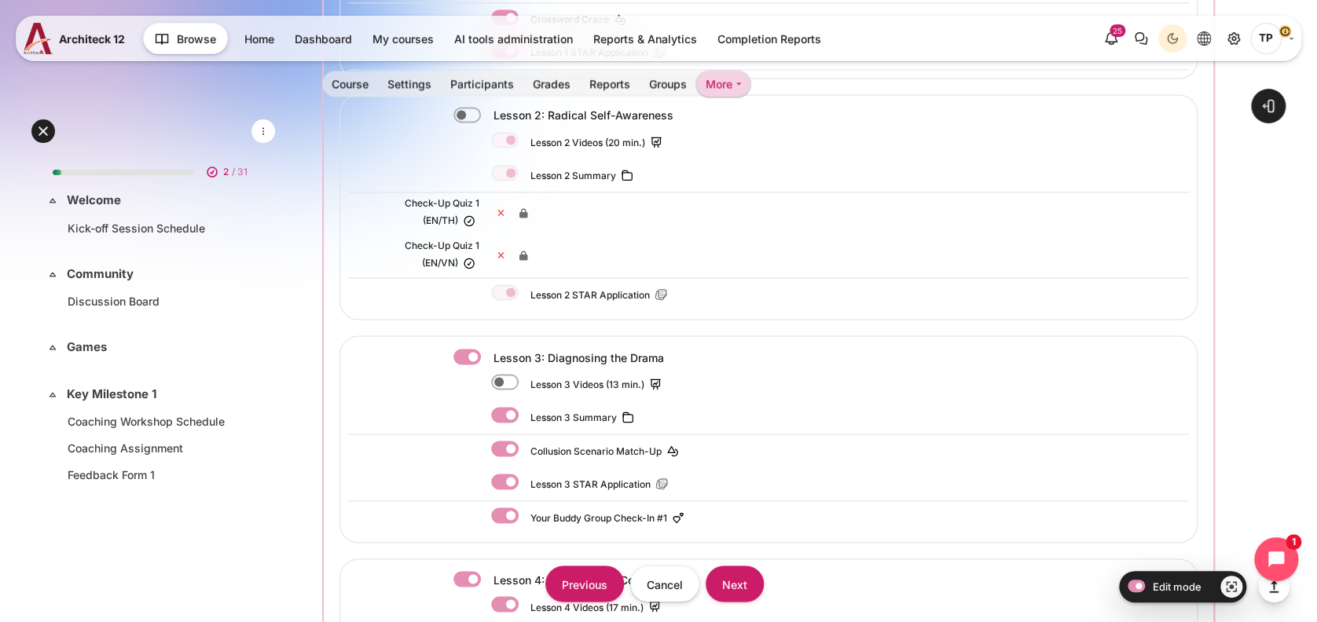
click at [502, 401] on div "Lesson 3 Summary" at bounding box center [768, 418] width 841 height 34
click at [525, 407] on label "Content" at bounding box center [526, 415] width 2 height 17
click at [503, 407] on input "Content" at bounding box center [505, 415] width 28 height 16
checkbox input "false"
click at [493, 471] on div "Lesson 3 STAR Application" at bounding box center [610, 483] width 238 height 25
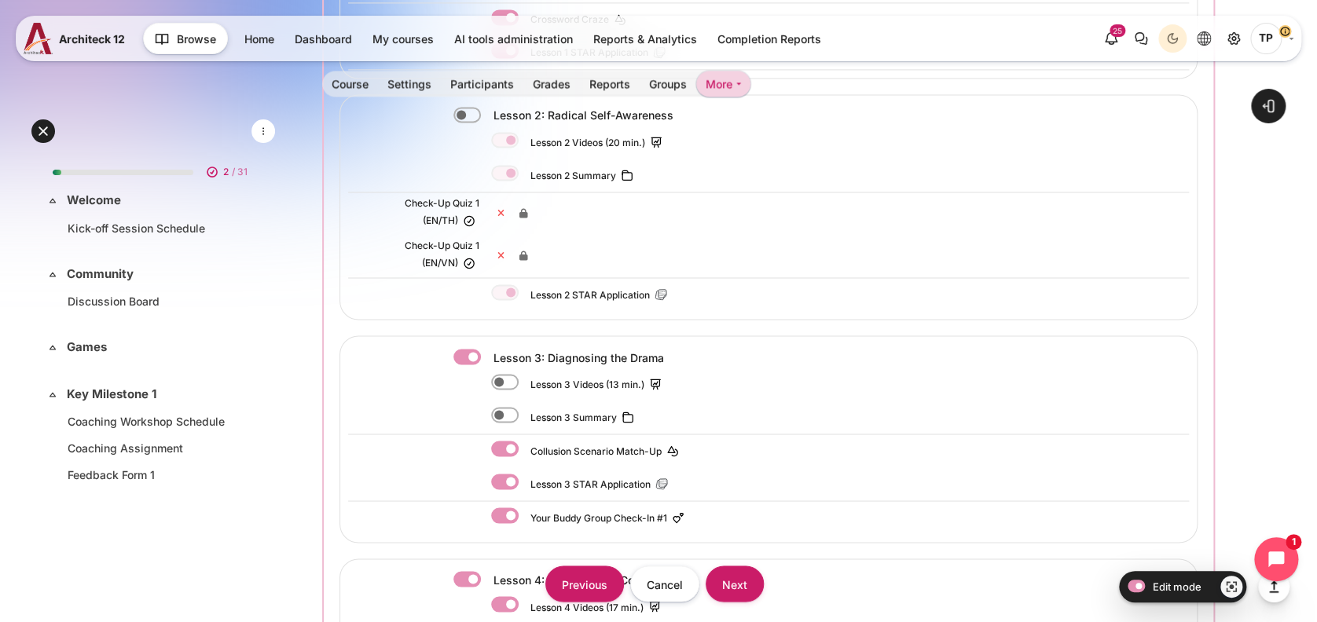
click at [525, 475] on label "Content" at bounding box center [526, 482] width 2 height 17
click at [500, 475] on input "Content" at bounding box center [505, 482] width 28 height 16
checkbox input "false"
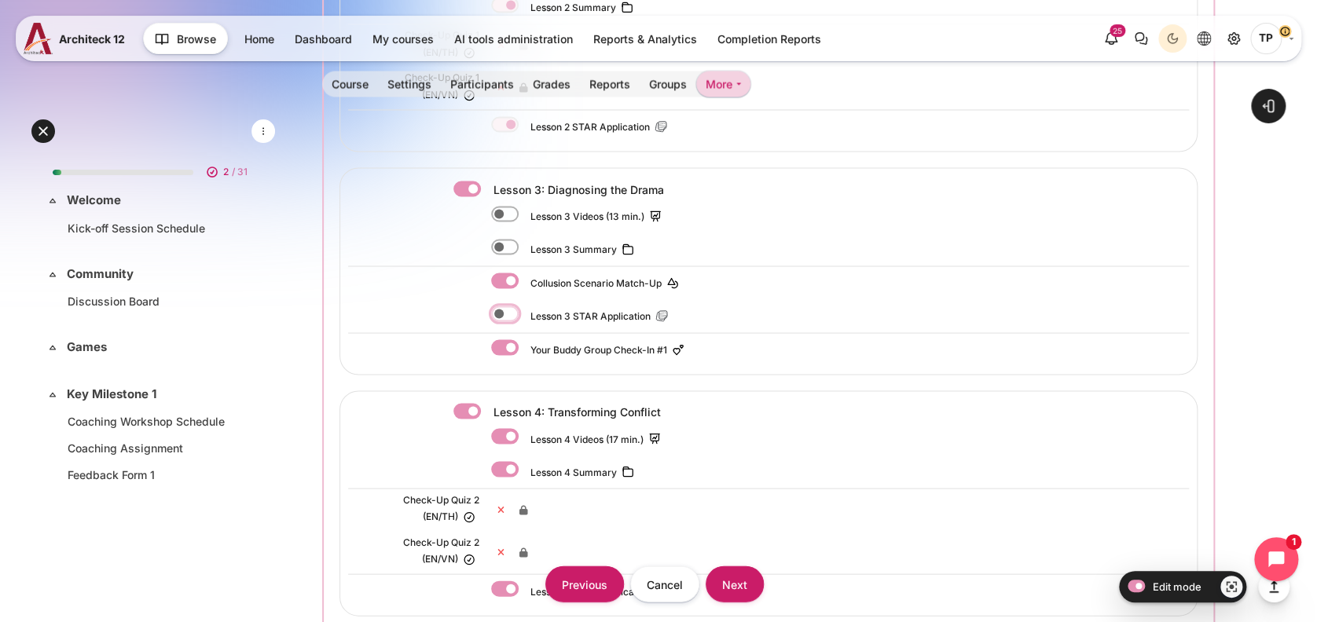
scroll to position [1362, 0]
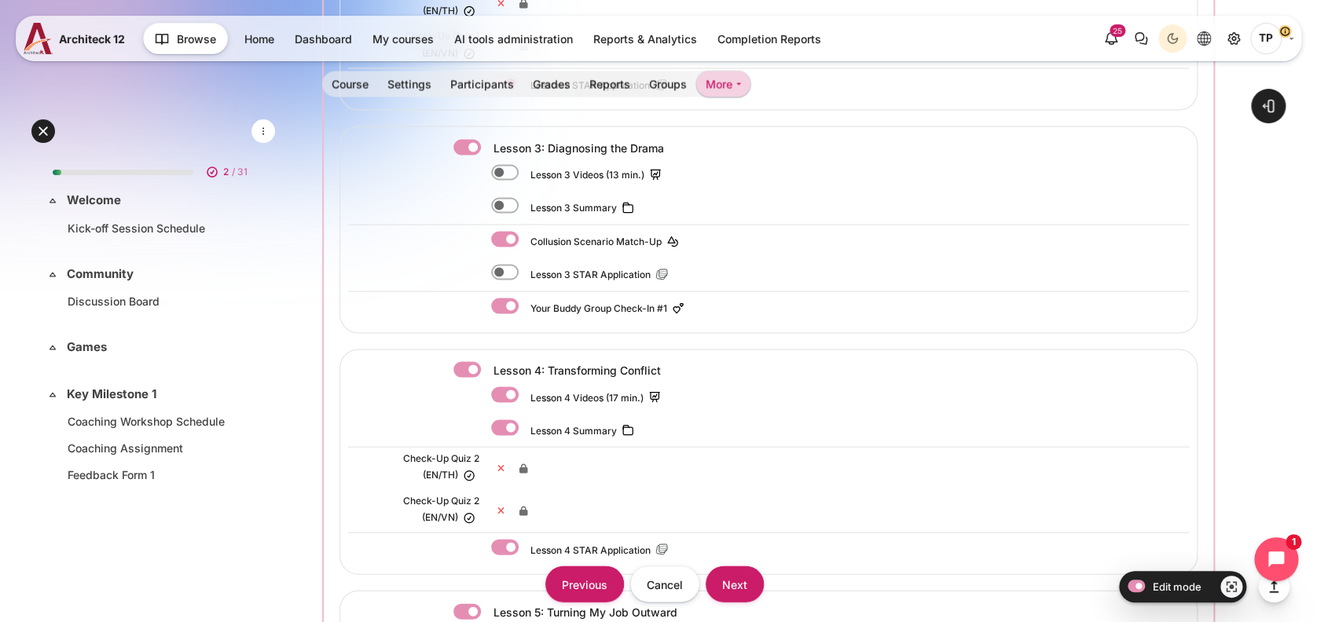
click at [487, 365] on label "Content" at bounding box center [488, 369] width 3 height 17
click at [471, 365] on input "Content" at bounding box center [467, 369] width 28 height 16
checkbox input "false"
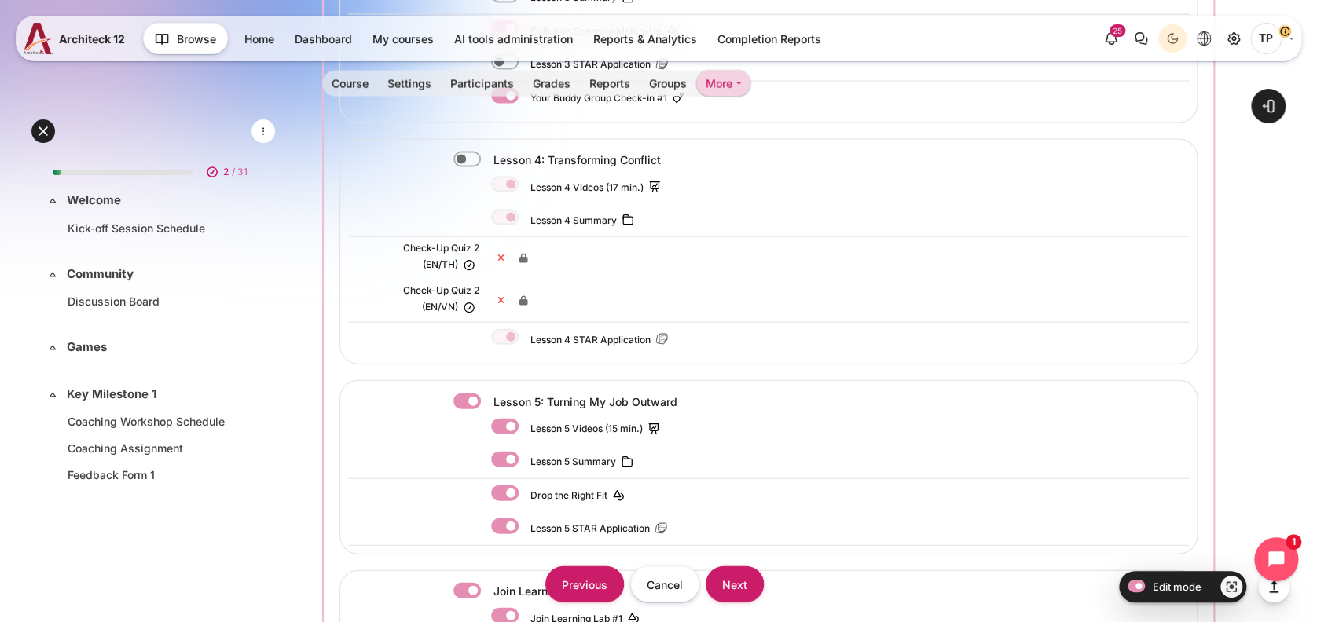
click at [525, 419] on label "Content" at bounding box center [526, 427] width 2 height 17
click at [508, 419] on input "Content" at bounding box center [505, 427] width 28 height 16
checkbox input "false"
click at [509, 460] on div "Lesson 5 Summary" at bounding box center [565, 462] width 149 height 20
click at [491, 519] on input "Content" at bounding box center [505, 527] width 28 height 16
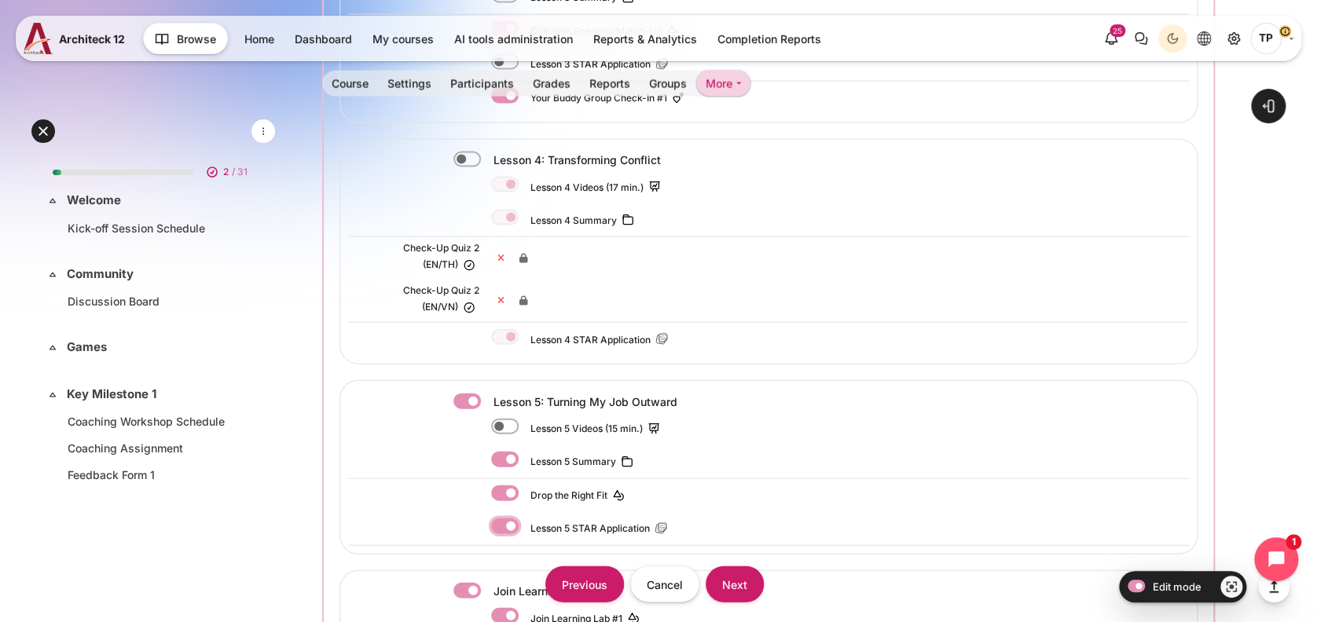
checkbox input "false"
click at [501, 435] on div "Lesson 5 Videos (15 min.)" at bounding box center [768, 429] width 841 height 33
click at [525, 452] on label "Content" at bounding box center [526, 460] width 2 height 17
click at [501, 452] on input "Content" at bounding box center [505, 460] width 28 height 16
checkbox input "false"
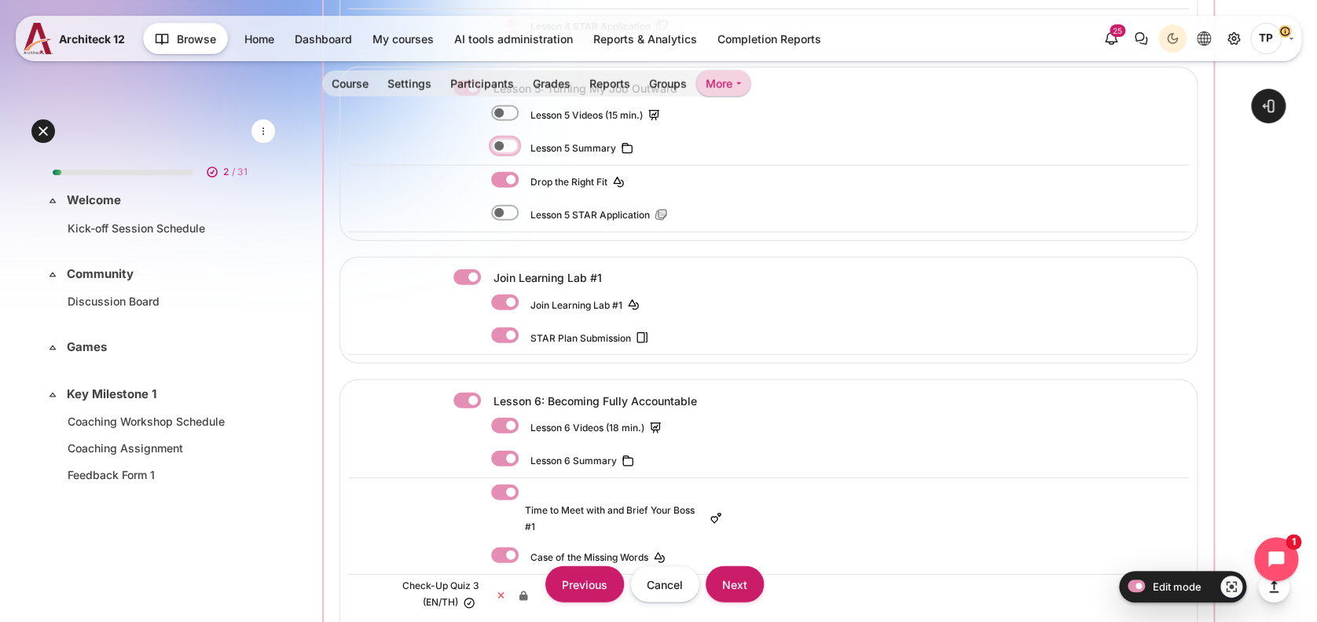
scroll to position [1886, 0]
click at [472, 288] on div "Join Learning Lab #1" at bounding box center [768, 304] width 841 height 33
click at [525, 294] on label "Content" at bounding box center [526, 302] width 2 height 17
click at [506, 294] on input "Content" at bounding box center [505, 302] width 28 height 16
checkbox input "false"
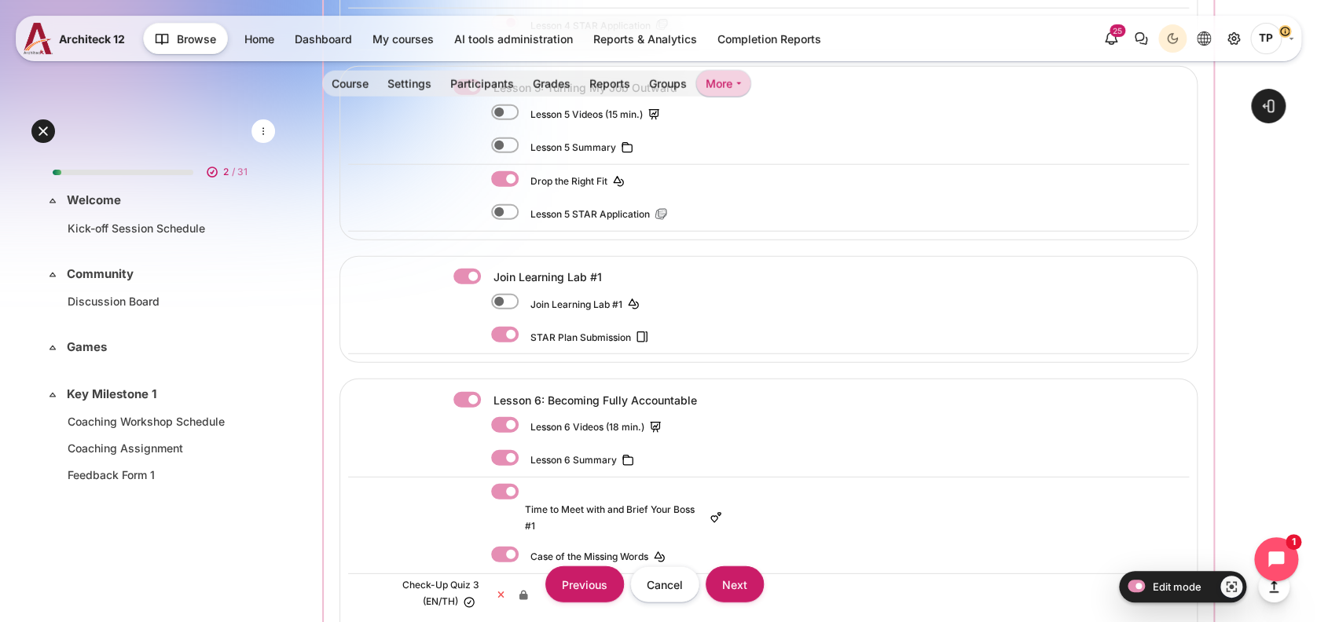
click at [487, 269] on label "Content" at bounding box center [488, 277] width 3 height 17
click at [478, 269] on input "Content" at bounding box center [467, 277] width 28 height 16
checkbox input "false"
click at [487, 392] on label "Content" at bounding box center [488, 400] width 3 height 17
click at [461, 392] on input "Content" at bounding box center [467, 400] width 28 height 16
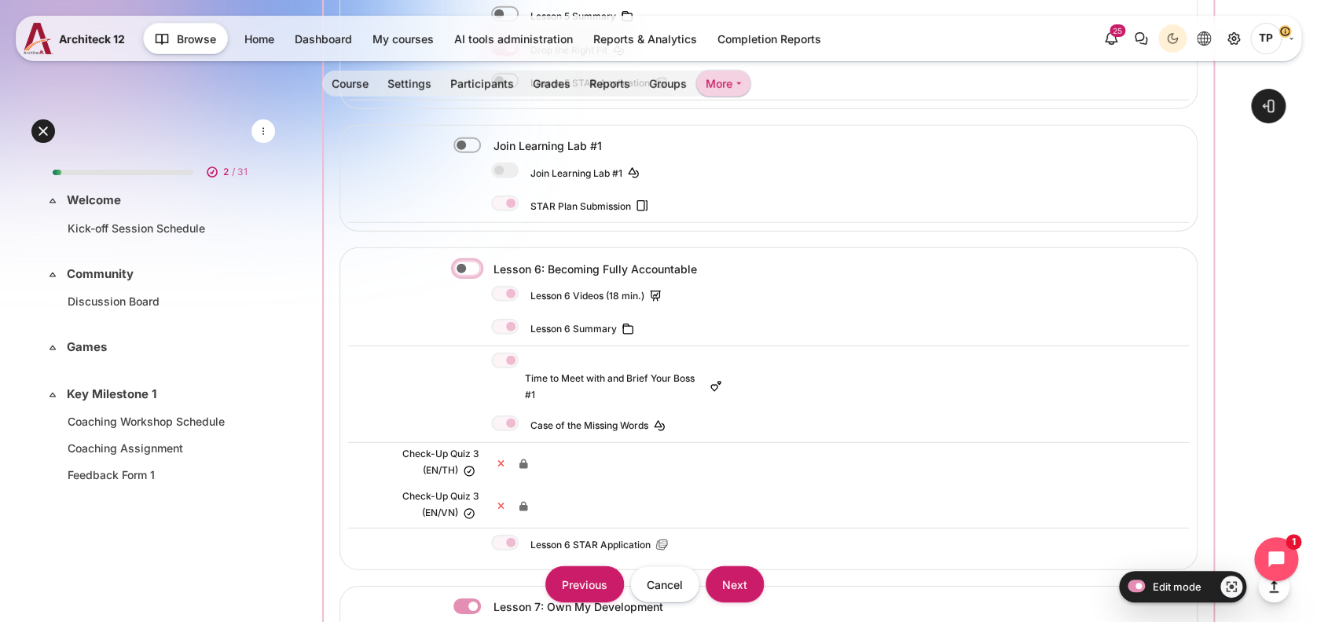
scroll to position [2095, 0]
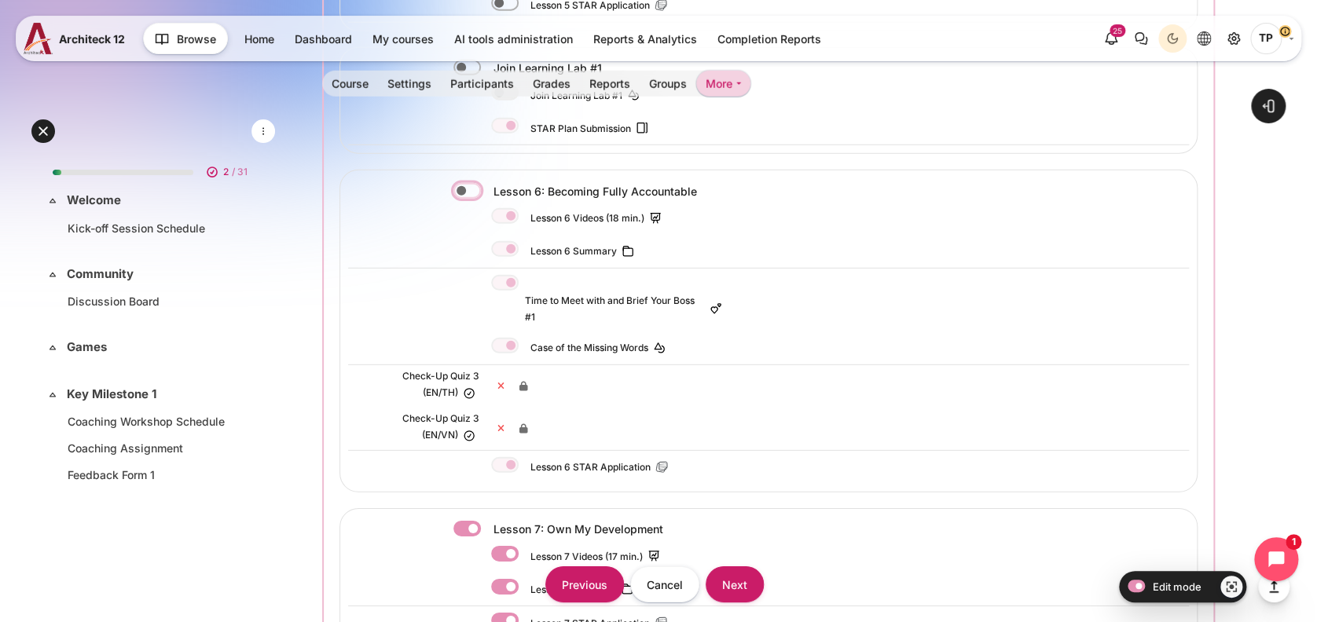
click at [453, 183] on input "Content" at bounding box center [467, 191] width 28 height 16
checkbox input "true"
click at [501, 220] on div "Lesson 6 Videos (18 min.)" at bounding box center [768, 218] width 841 height 33
click at [525, 245] on label "Content" at bounding box center [526, 249] width 2 height 17
click at [503, 245] on input "Content" at bounding box center [505, 249] width 28 height 16
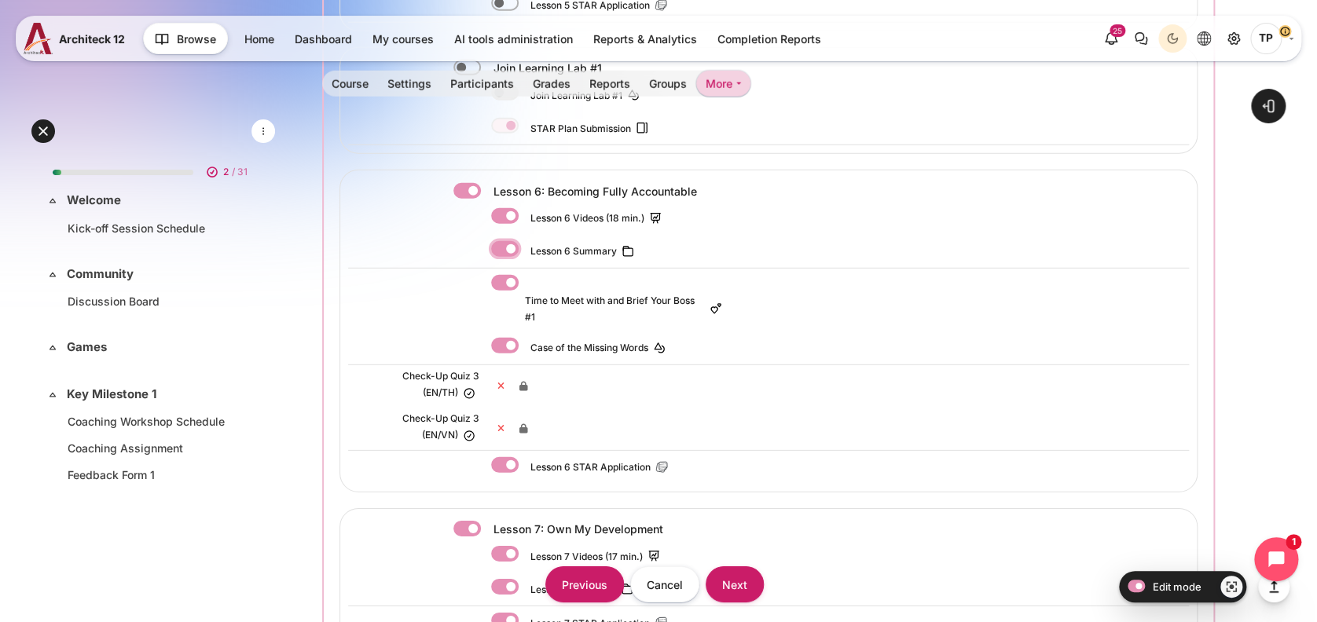
checkbox input "false"
click at [525, 208] on label "Content" at bounding box center [526, 216] width 2 height 17
click at [502, 208] on input "Content" at bounding box center [505, 216] width 28 height 16
checkbox input "false"
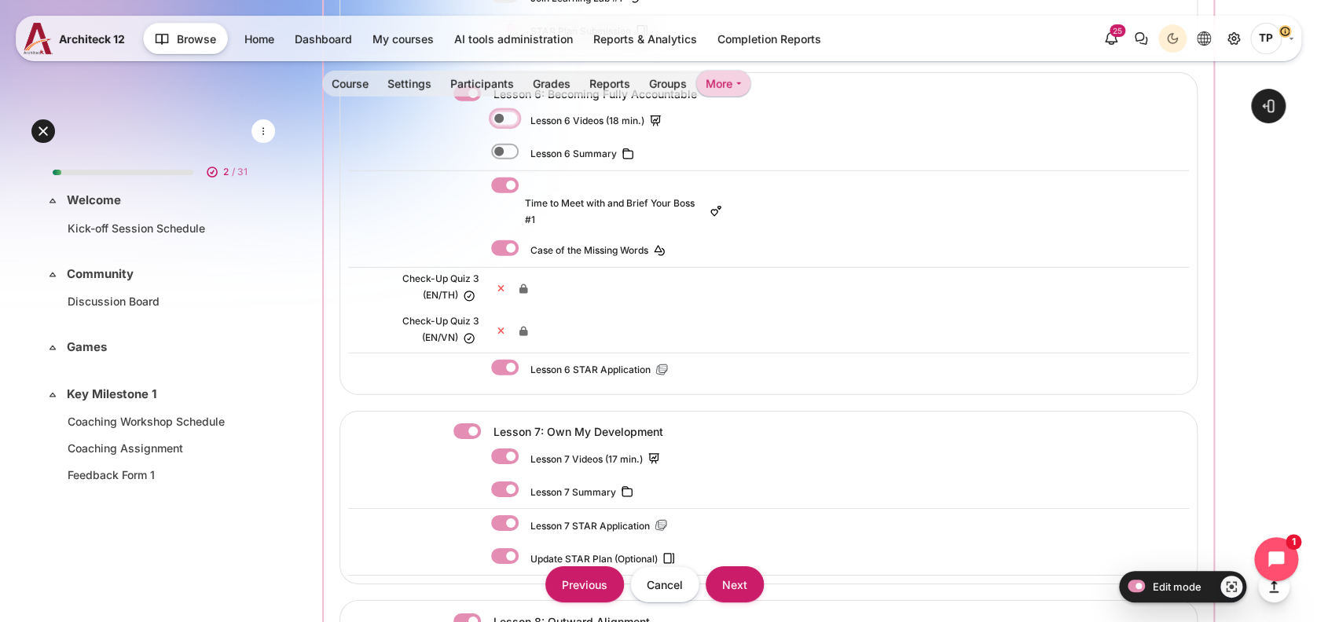
scroll to position [2305, 0]
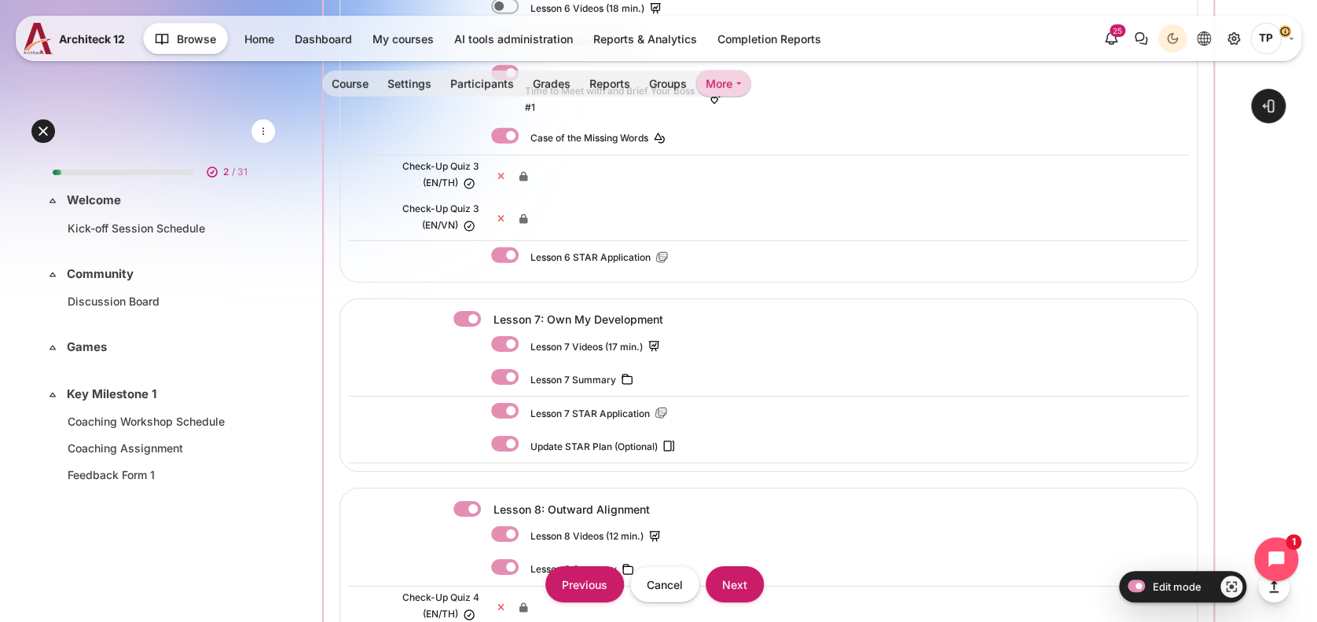
click at [525, 248] on label "Content" at bounding box center [526, 256] width 2 height 17
click at [502, 248] on input "Content" at bounding box center [505, 256] width 28 height 16
checkbox input "false"
click at [487, 311] on label "Content" at bounding box center [488, 319] width 3 height 17
click at [460, 311] on input "Content" at bounding box center [467, 319] width 28 height 16
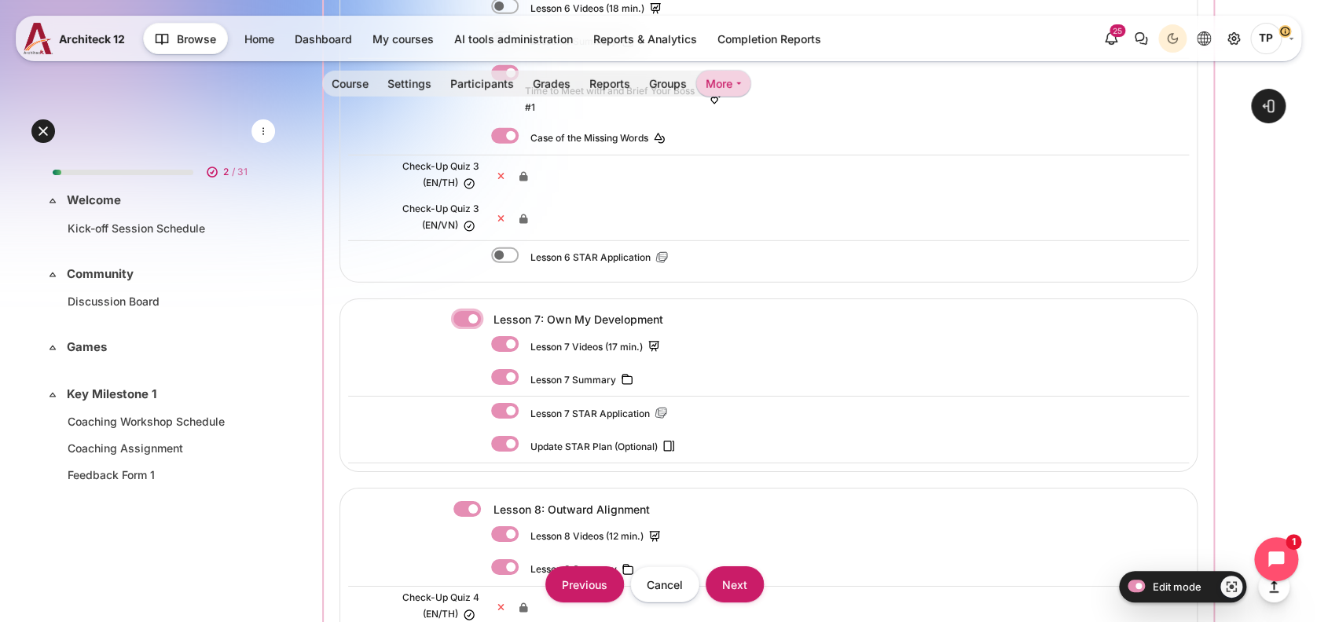
checkbox input "false"
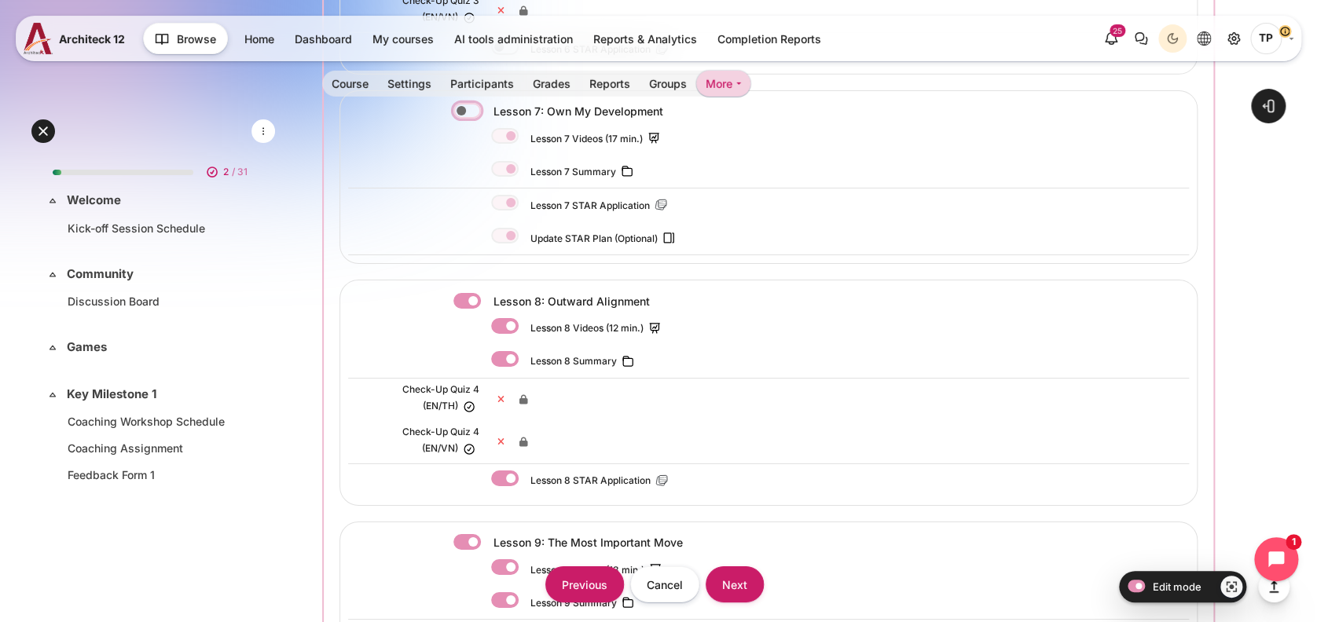
scroll to position [2514, 0]
click at [487, 292] on label "Content" at bounding box center [488, 300] width 3 height 17
click at [462, 292] on input "Content" at bounding box center [467, 300] width 28 height 16
checkbox input "false"
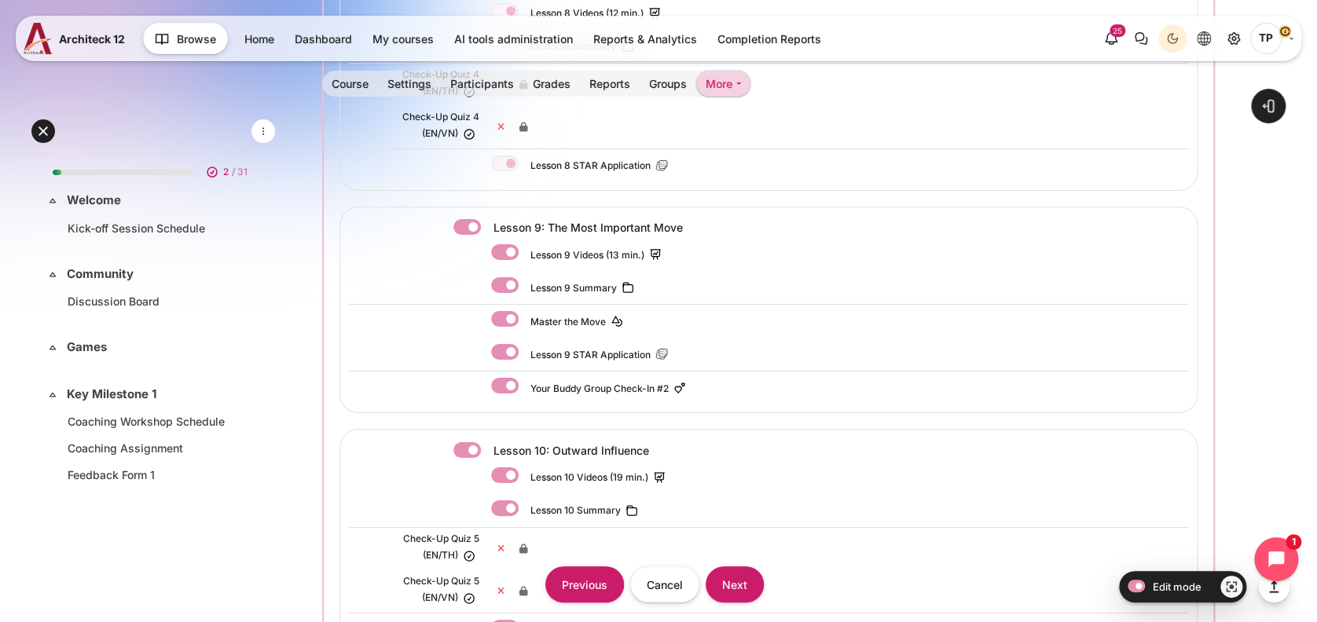
scroll to position [2829, 0]
click at [525, 277] on label "Content" at bounding box center [526, 285] width 2 height 17
click at [507, 277] on input "Content" at bounding box center [505, 285] width 28 height 16
checkbox input "false"
click at [525, 244] on label "Content" at bounding box center [526, 252] width 2 height 17
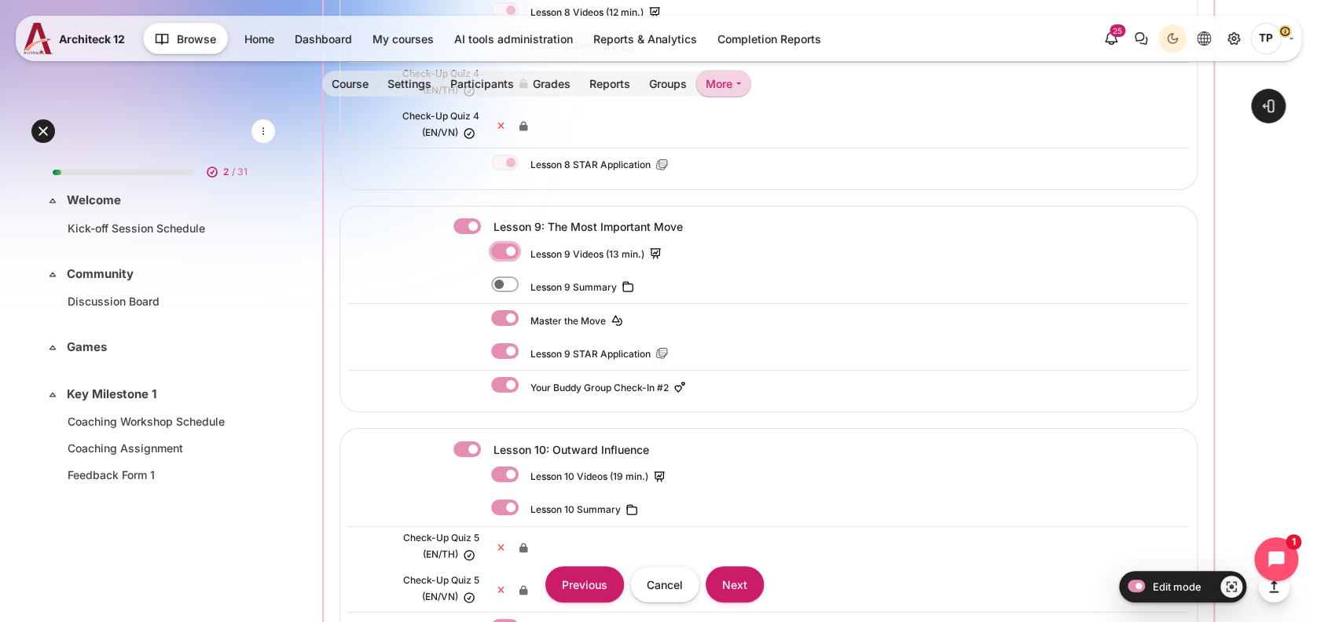
click at [505, 244] on input "Content" at bounding box center [505, 252] width 28 height 16
checkbox input "false"
click at [525, 343] on label "Content" at bounding box center [526, 351] width 2 height 17
click at [512, 343] on input "Content" at bounding box center [505, 351] width 28 height 16
checkbox input "false"
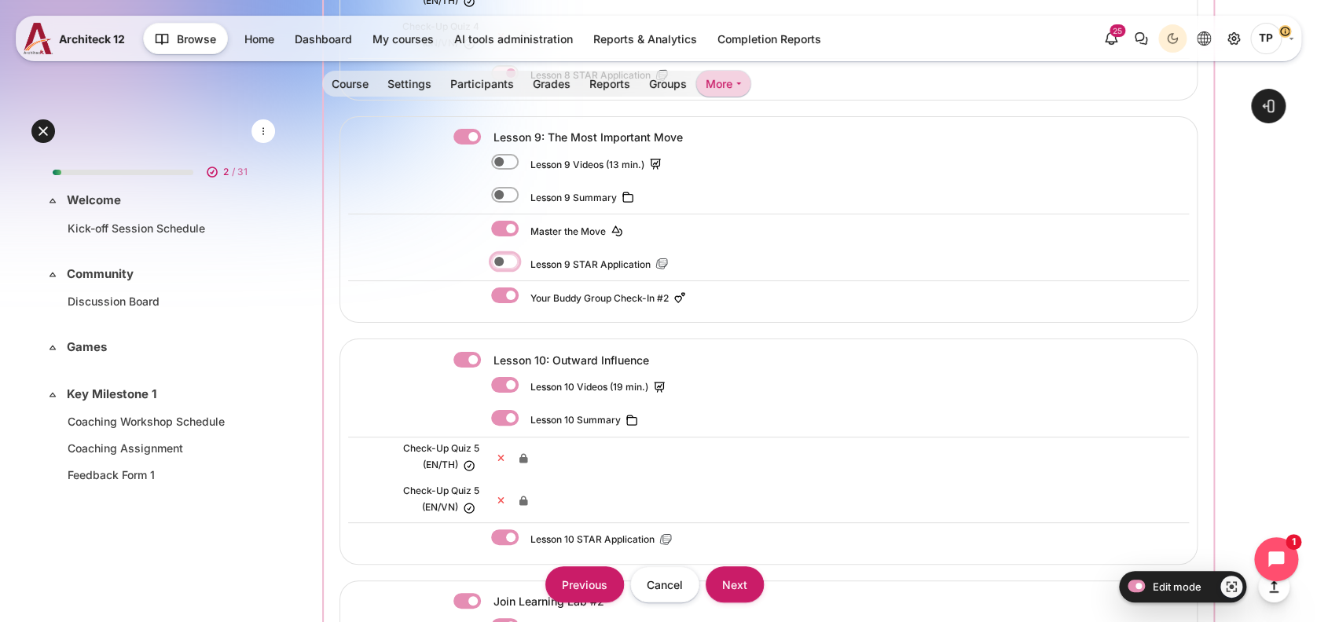
scroll to position [3038, 0]
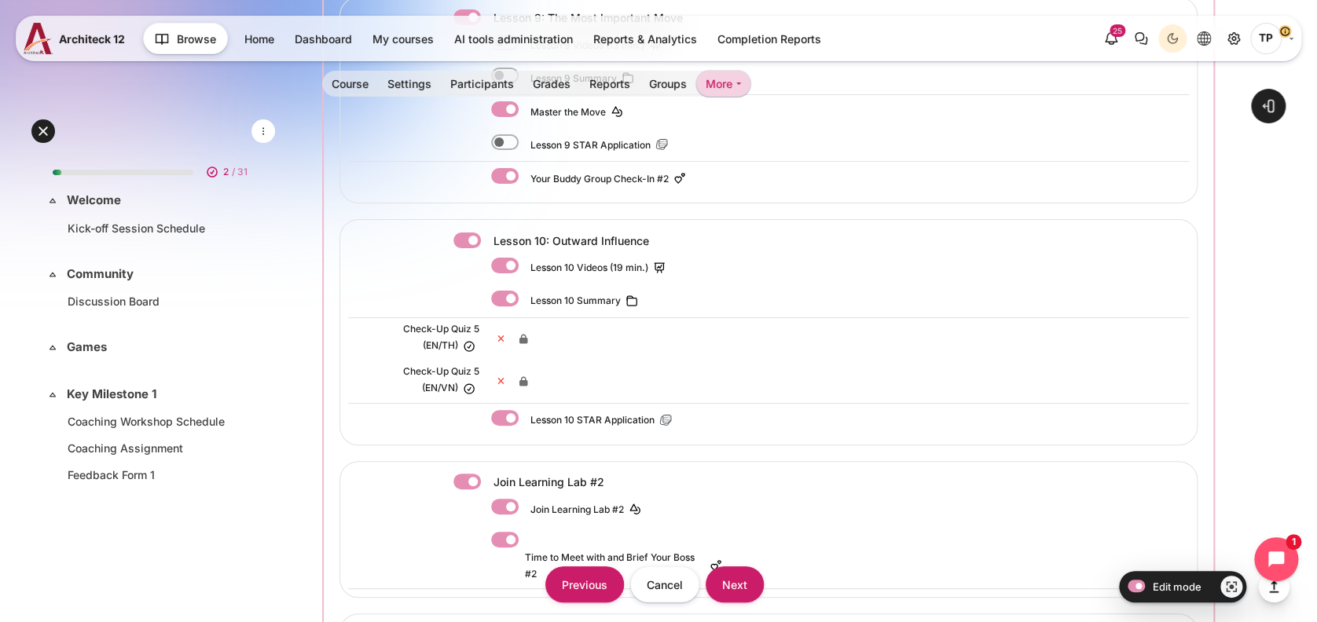
click at [525, 168] on label "Content" at bounding box center [526, 176] width 2 height 17
click at [503, 168] on input "Content" at bounding box center [505, 176] width 28 height 16
checkbox input "false"
click at [487, 233] on label "Content" at bounding box center [488, 241] width 3 height 17
click at [464, 233] on input "Content" at bounding box center [467, 241] width 28 height 16
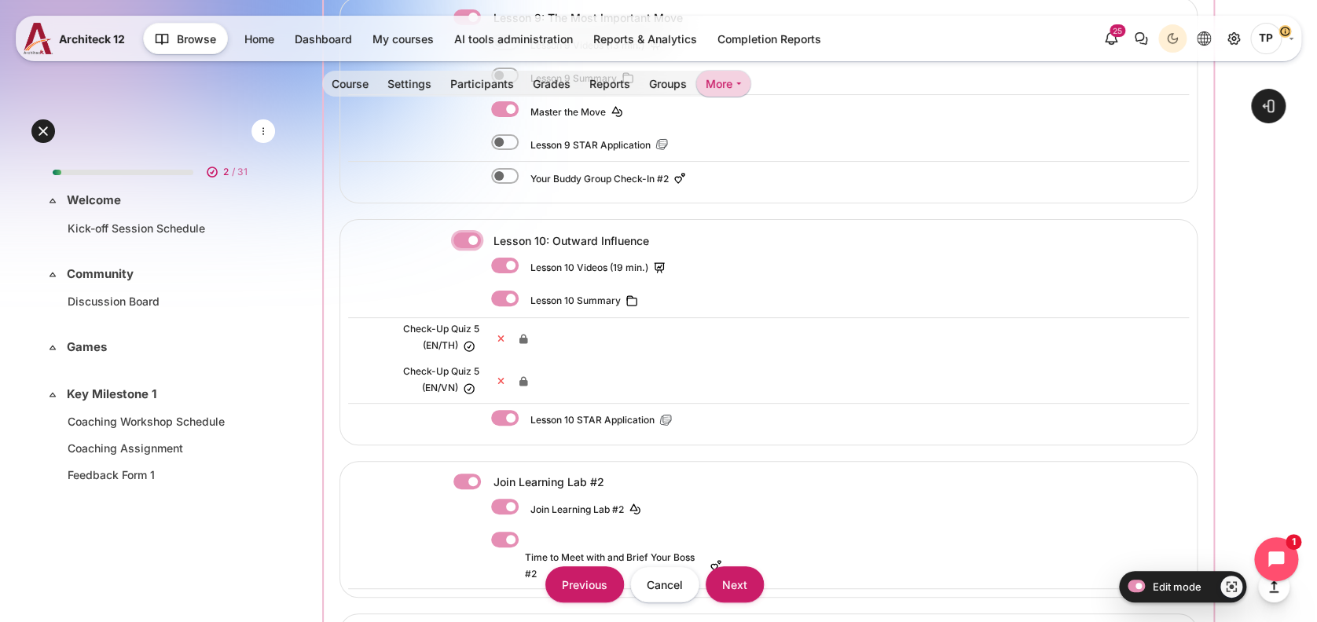
checkbox input "false"
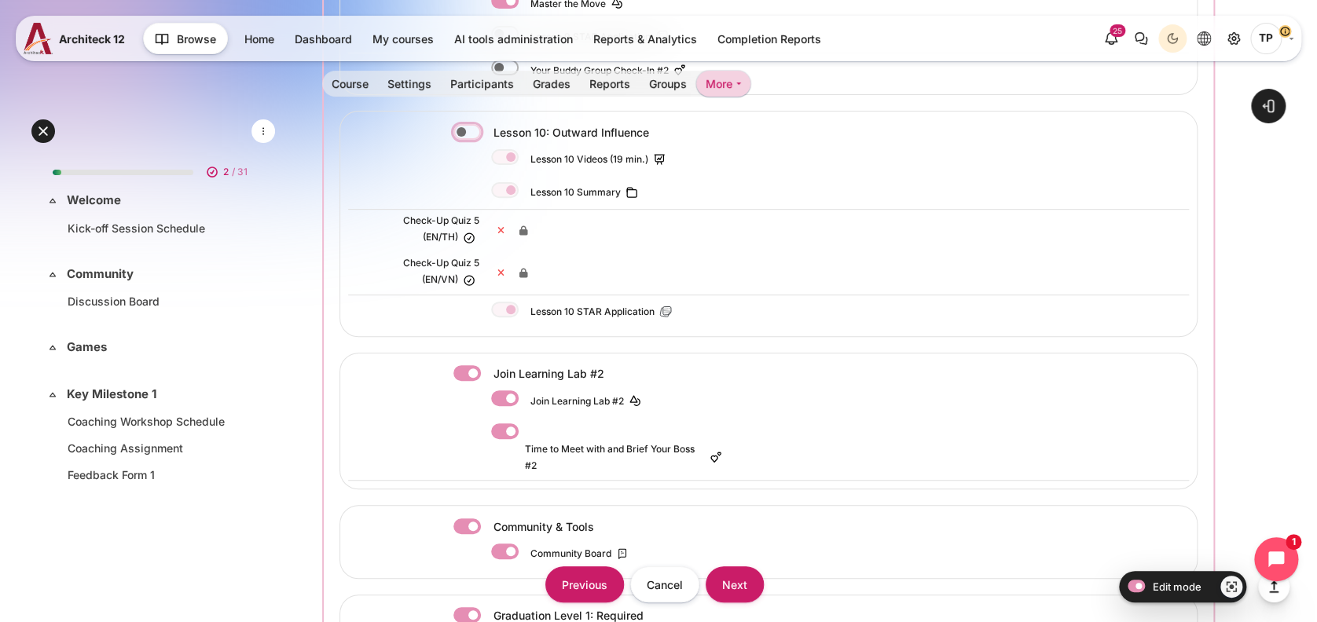
scroll to position [3248, 0]
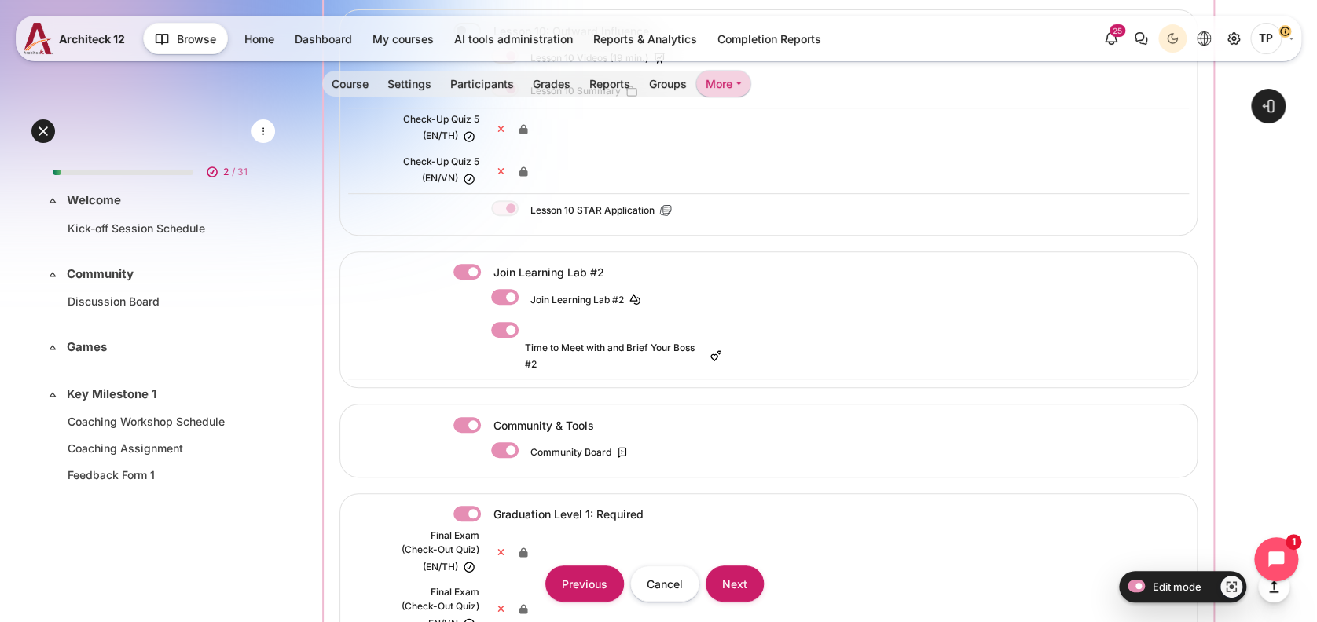
click at [487, 264] on label "Content" at bounding box center [488, 272] width 3 height 17
click at [469, 264] on input "Content" at bounding box center [467, 272] width 28 height 16
checkbox input "false"
click at [487, 417] on label "Content" at bounding box center [488, 425] width 3 height 17
click at [471, 417] on input "Content" at bounding box center [467, 425] width 28 height 16
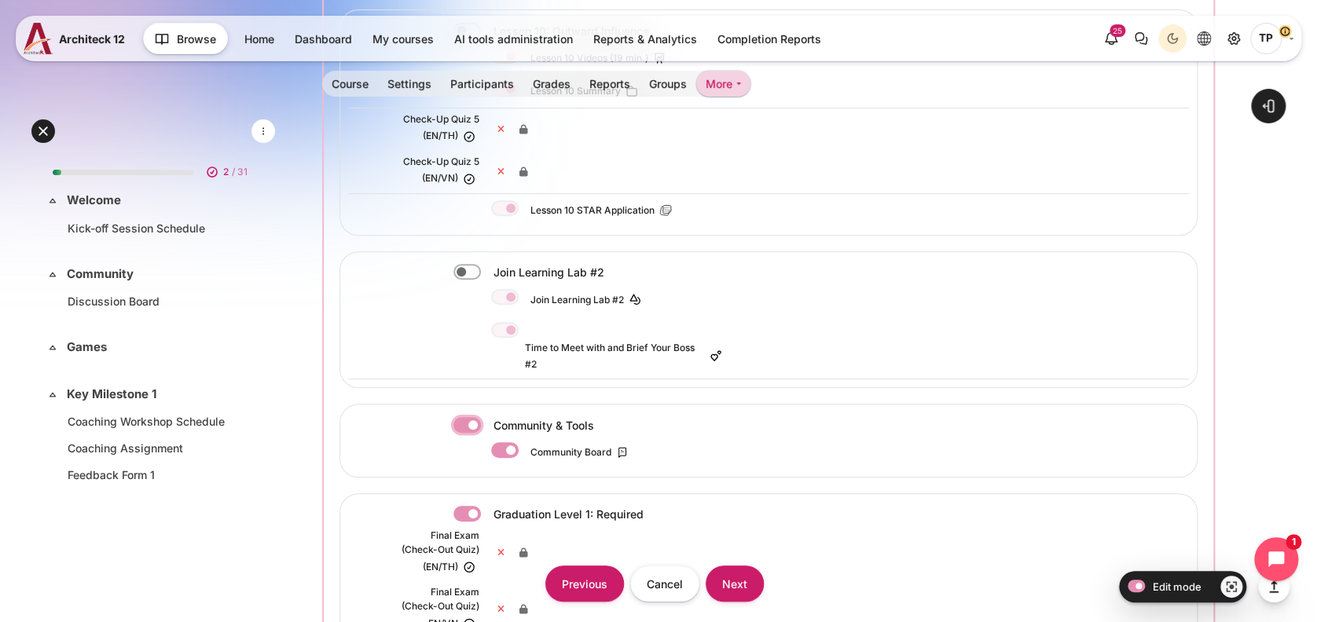
checkbox input "false"
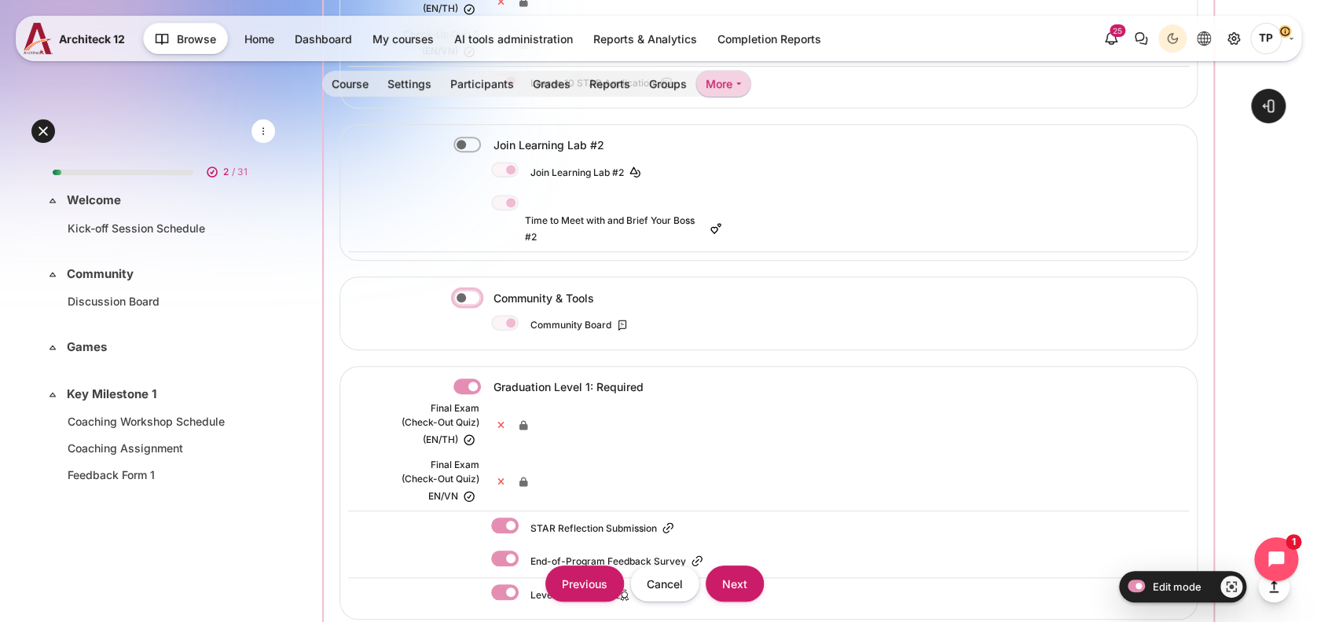
scroll to position [3562, 0]
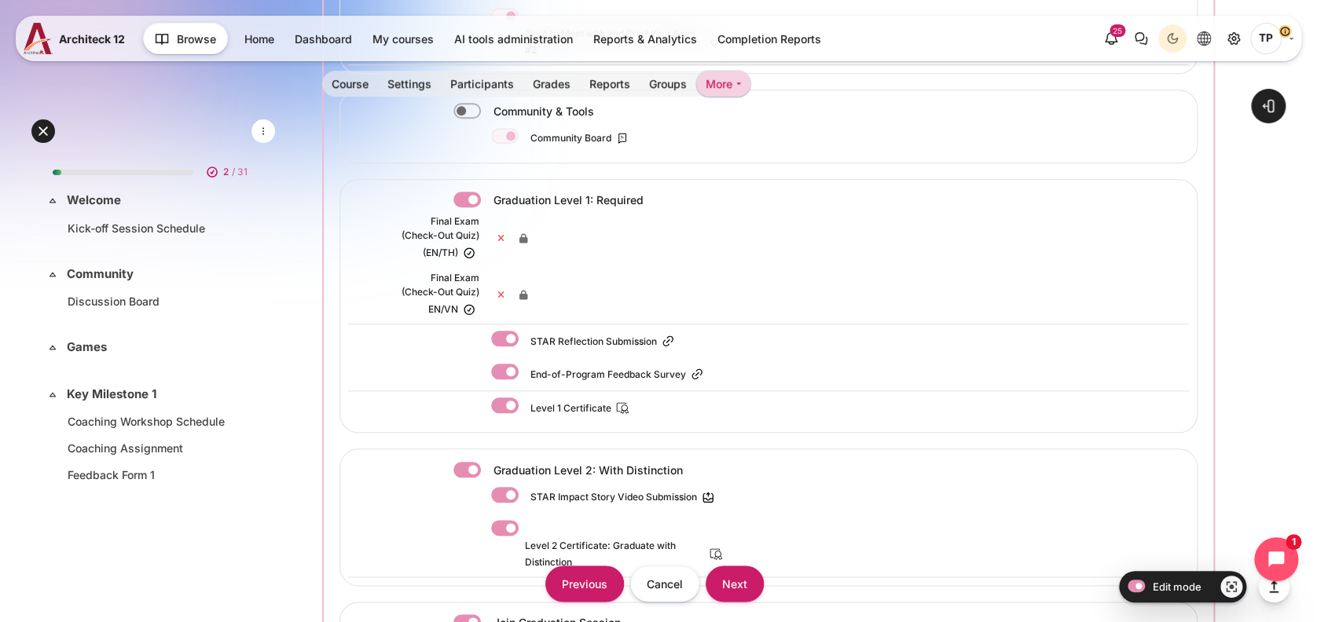
click at [525, 364] on label "Content" at bounding box center [526, 372] width 2 height 17
click at [499, 364] on input "Content" at bounding box center [505, 372] width 28 height 16
checkbox input "false"
click at [525, 398] on label "Content" at bounding box center [526, 406] width 2 height 17
click at [512, 398] on input "Content" at bounding box center [505, 406] width 28 height 16
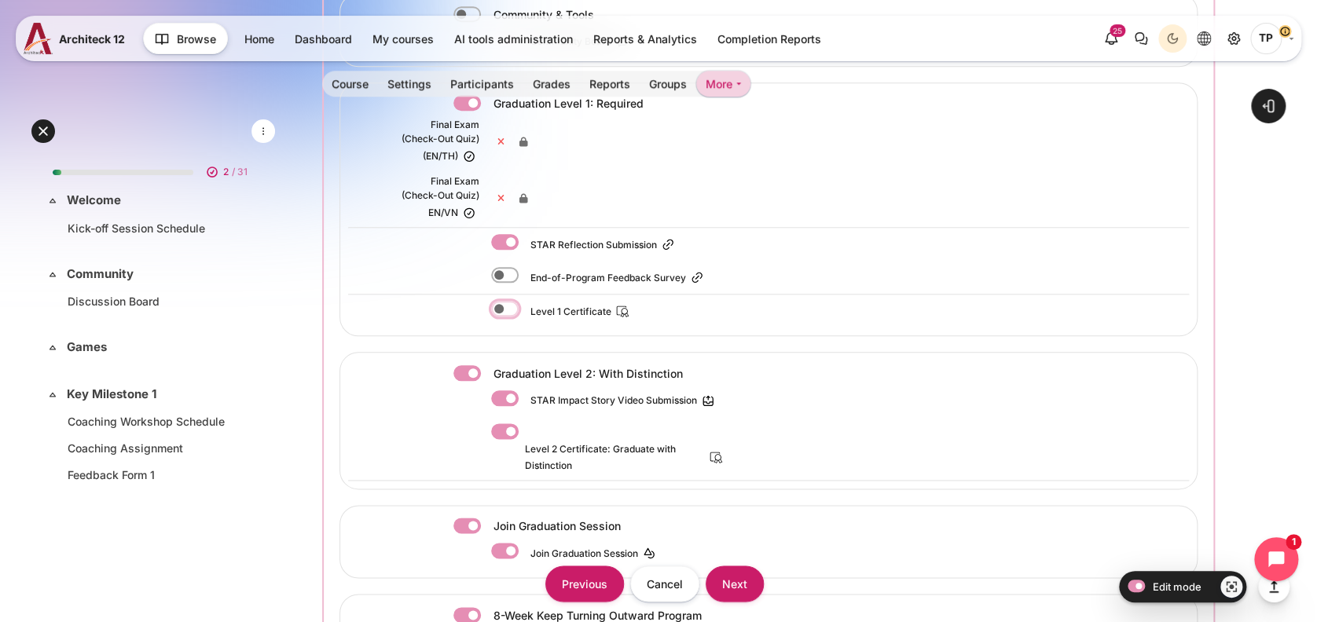
scroll to position [3772, 0]
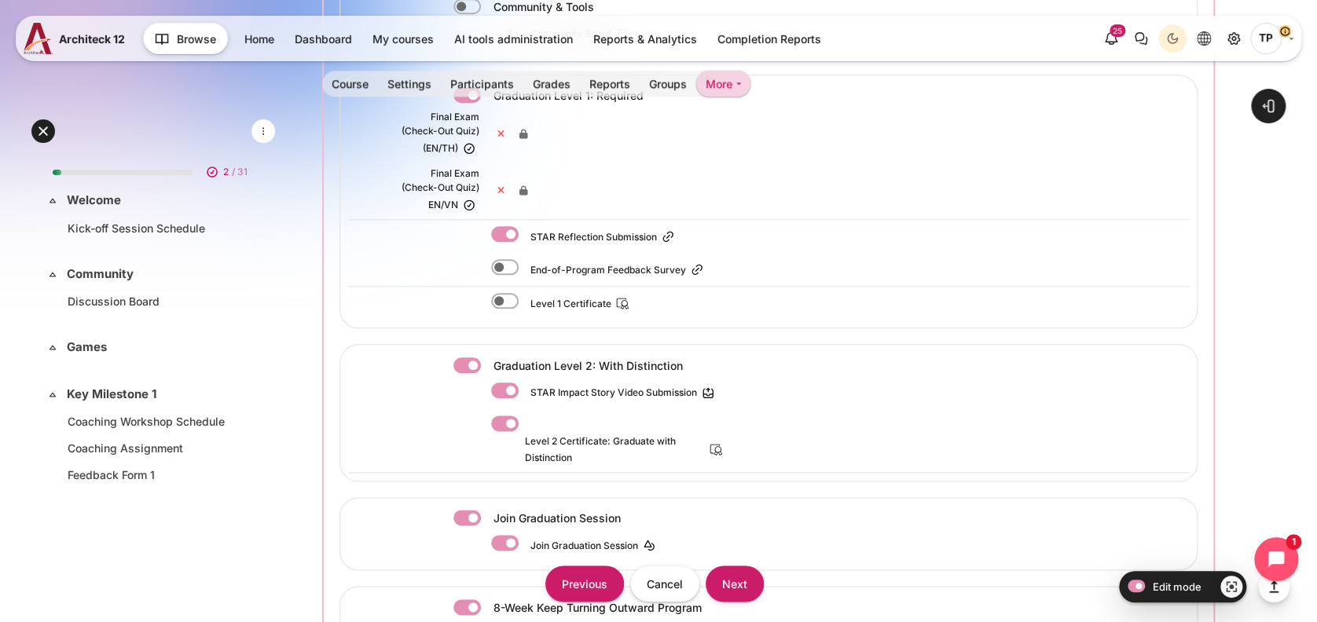
click at [525, 293] on label "Content" at bounding box center [526, 301] width 2 height 17
click at [506, 293] on input "Content" at bounding box center [505, 301] width 28 height 16
checkbox input "true"
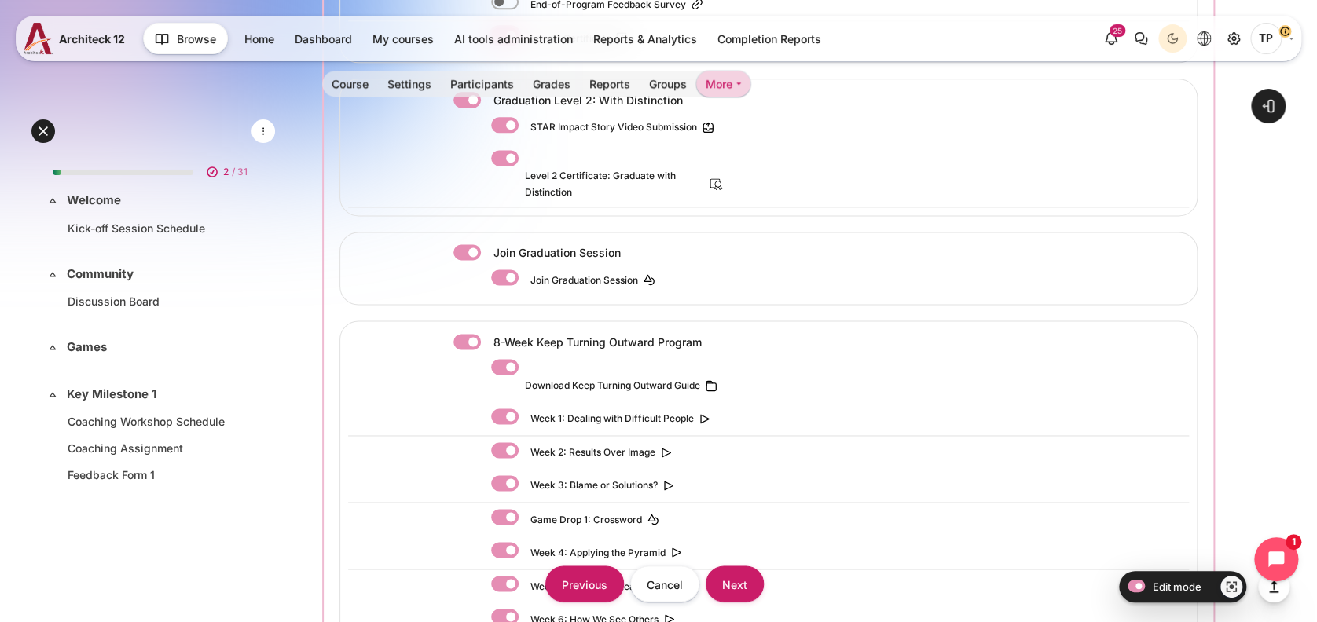
scroll to position [3981, 0]
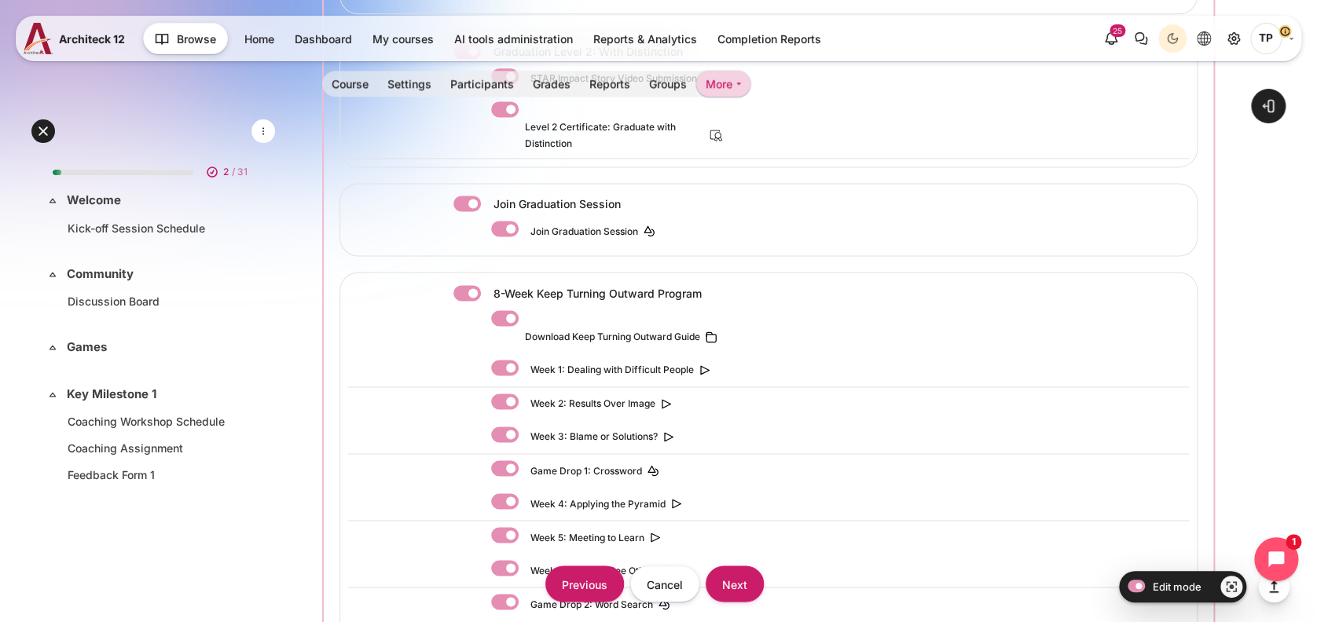
click at [487, 196] on label "Content" at bounding box center [488, 204] width 3 height 17
click at [468, 196] on input "Content" at bounding box center [467, 204] width 28 height 16
checkbox input "false"
click at [487, 285] on label "Content" at bounding box center [488, 293] width 3 height 17
click at [459, 285] on input "Content" at bounding box center [467, 293] width 28 height 16
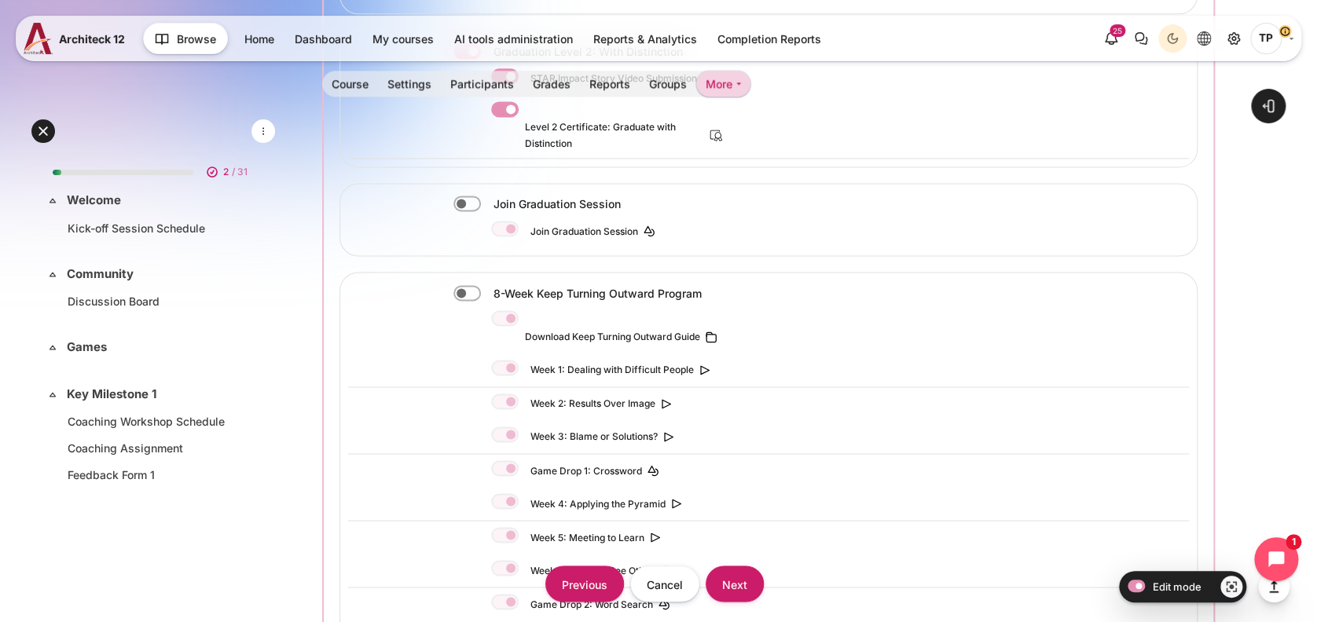
click at [487, 285] on label "Content" at bounding box center [488, 293] width 3 height 17
click at [462, 285] on input "Content" at bounding box center [467, 293] width 28 height 16
click at [487, 285] on label "Content" at bounding box center [488, 293] width 3 height 17
click at [466, 285] on input "Content" at bounding box center [467, 293] width 28 height 16
checkbox input "false"
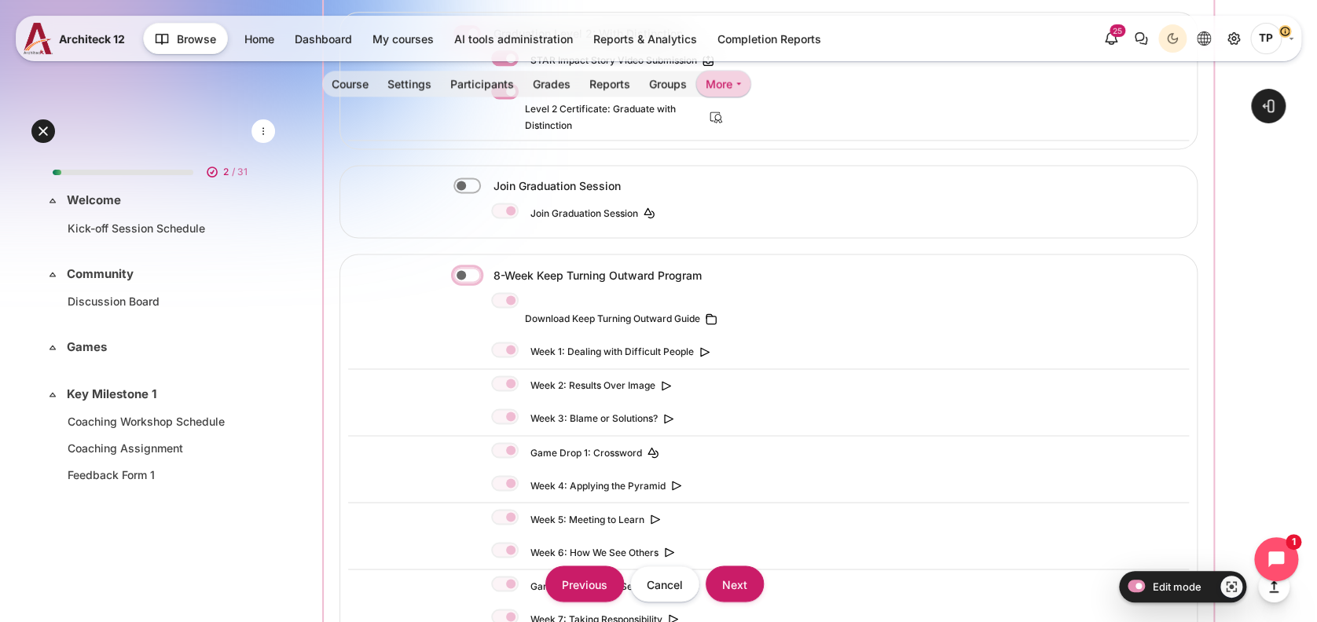
scroll to position [4264, 0]
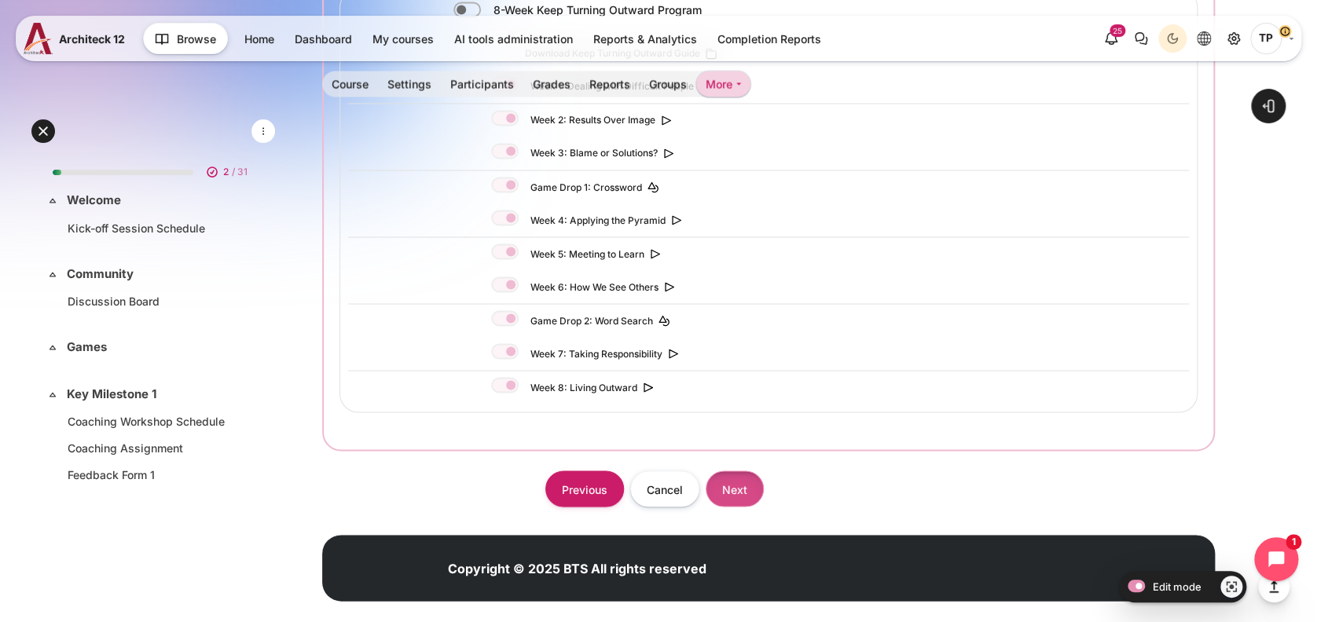
click at [743, 471] on input "Next" at bounding box center [735, 488] width 58 height 35
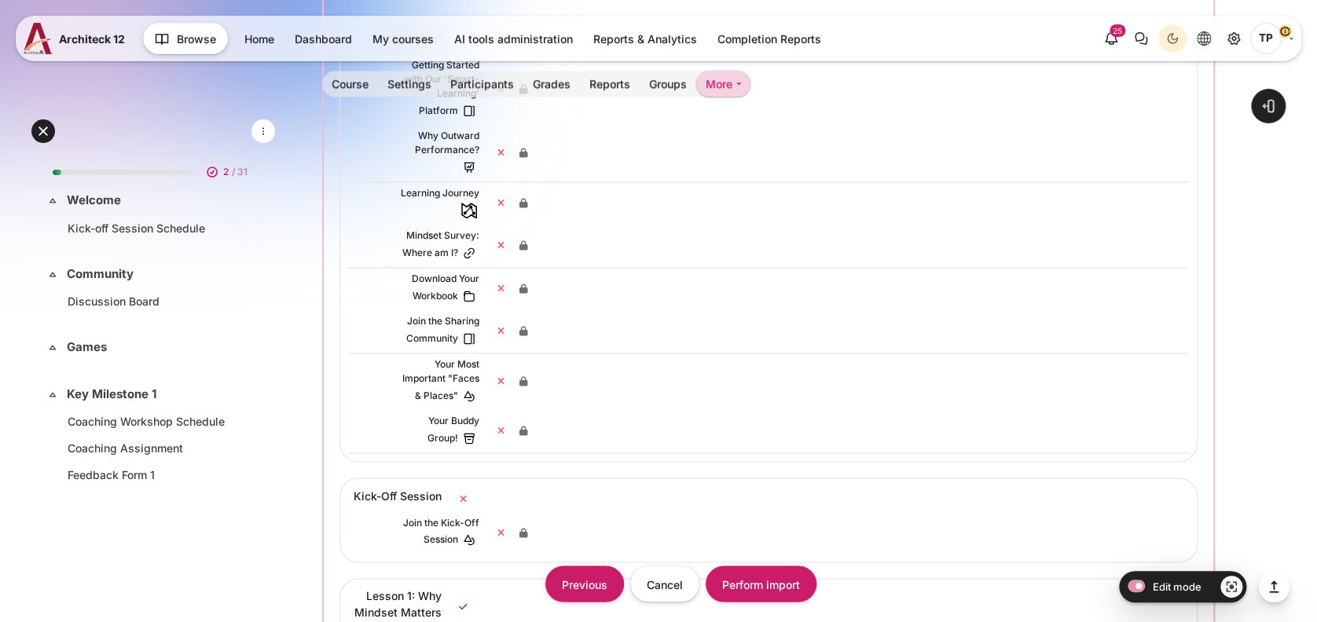
scroll to position [1047, 0]
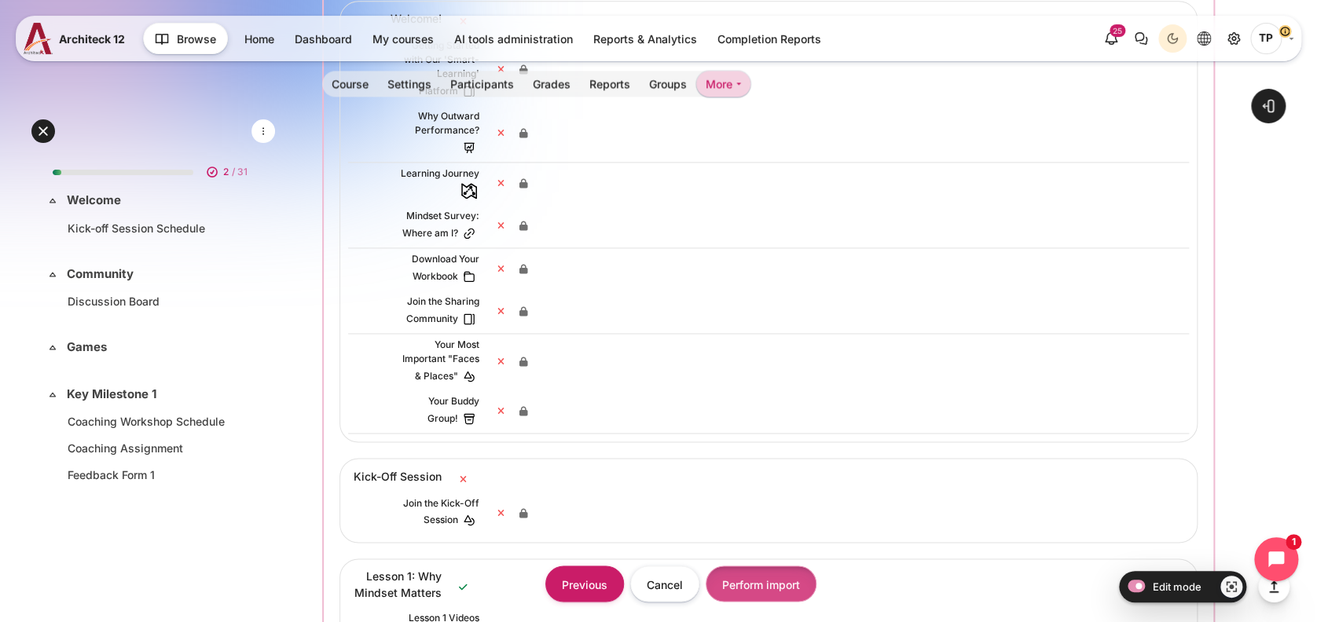
click at [747, 582] on input "Perform import" at bounding box center [761, 584] width 111 height 35
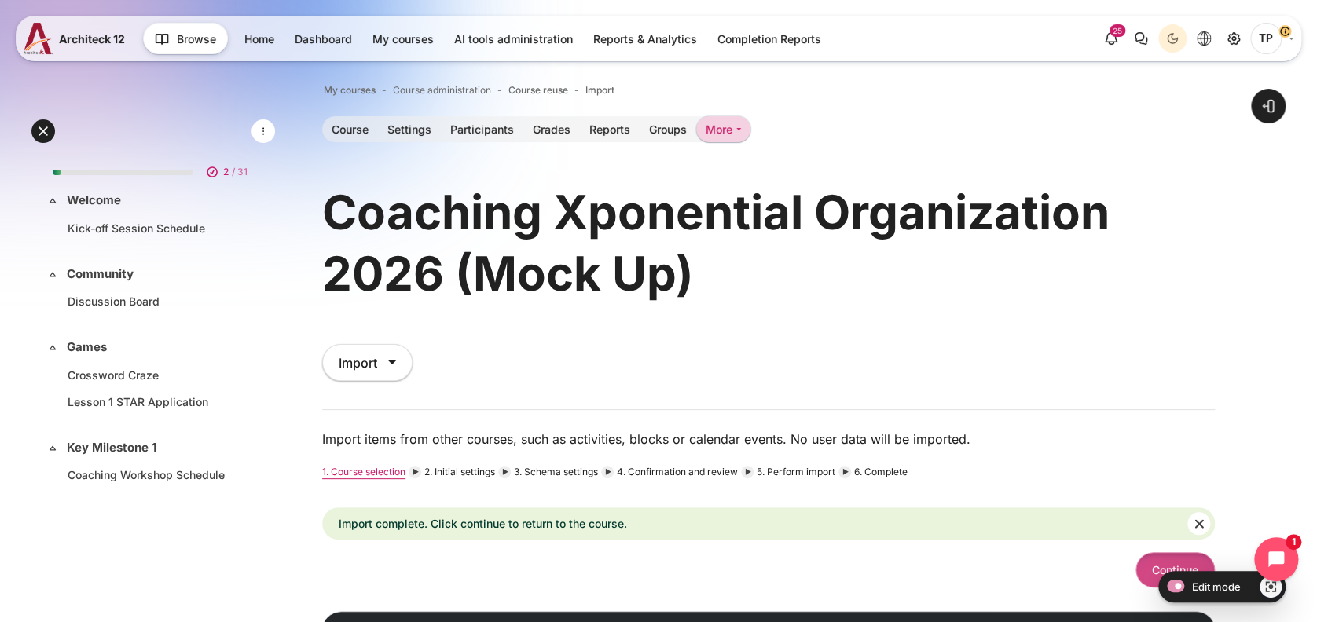
click at [1161, 574] on button "Continue" at bounding box center [1174, 569] width 79 height 35
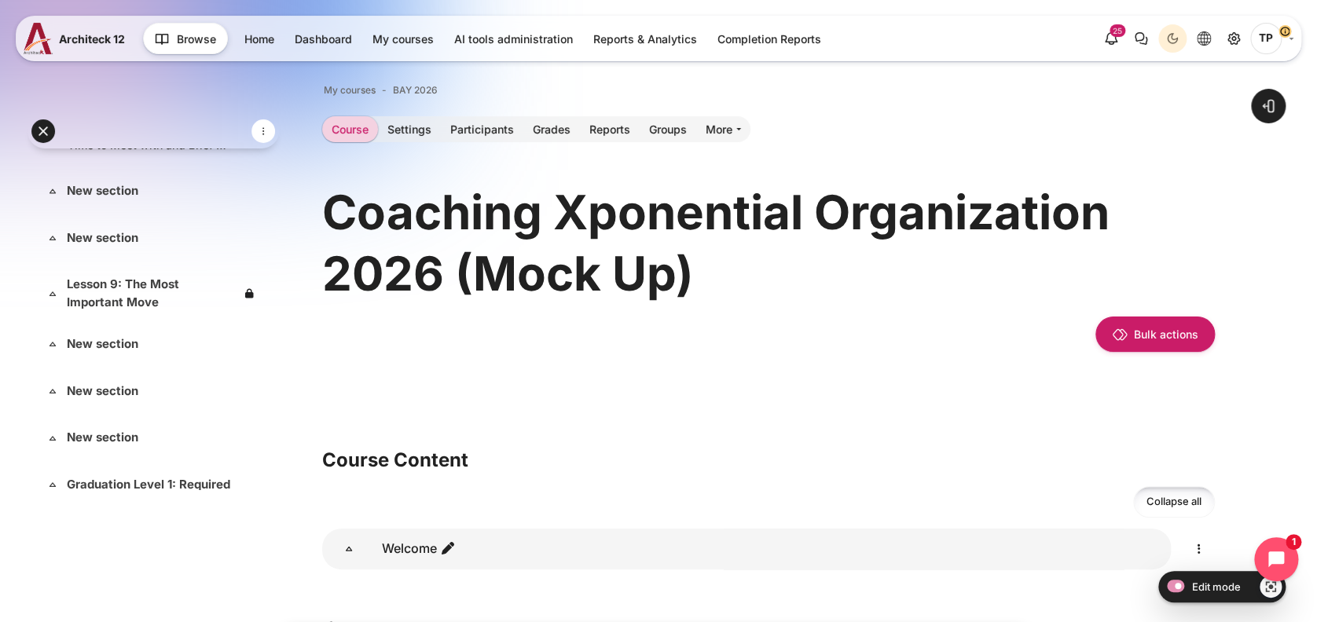
scroll to position [1791, 0]
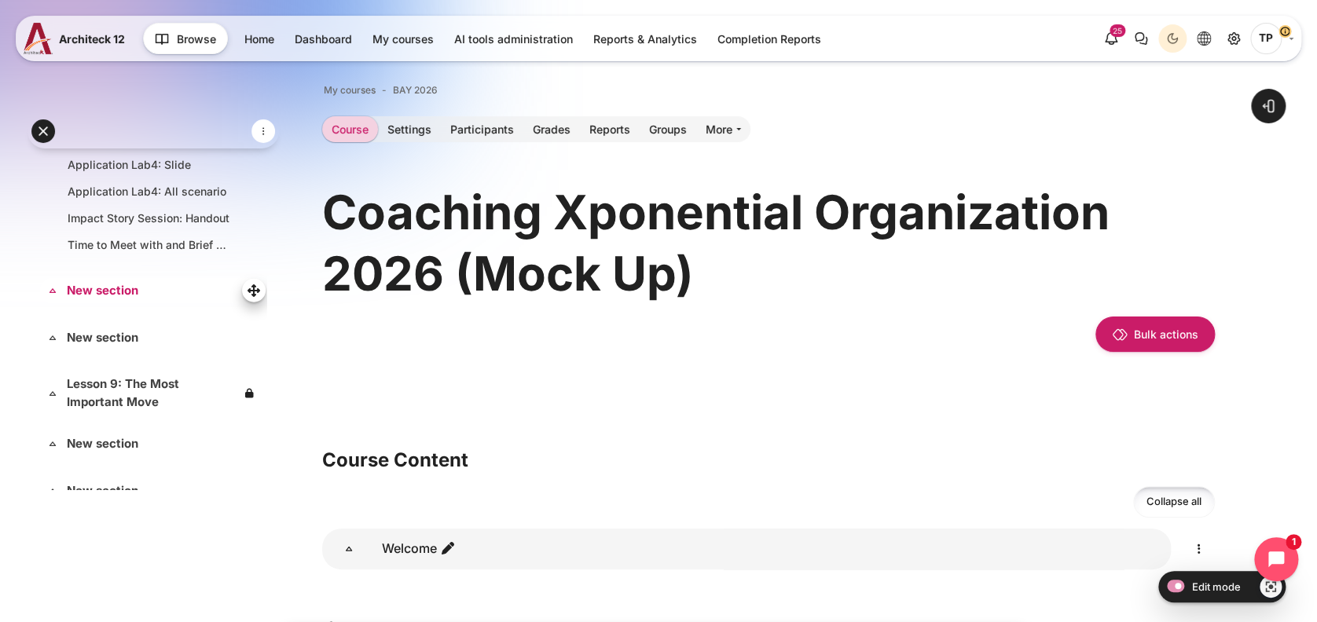
click at [103, 282] on link "New section" at bounding box center [152, 291] width 170 height 18
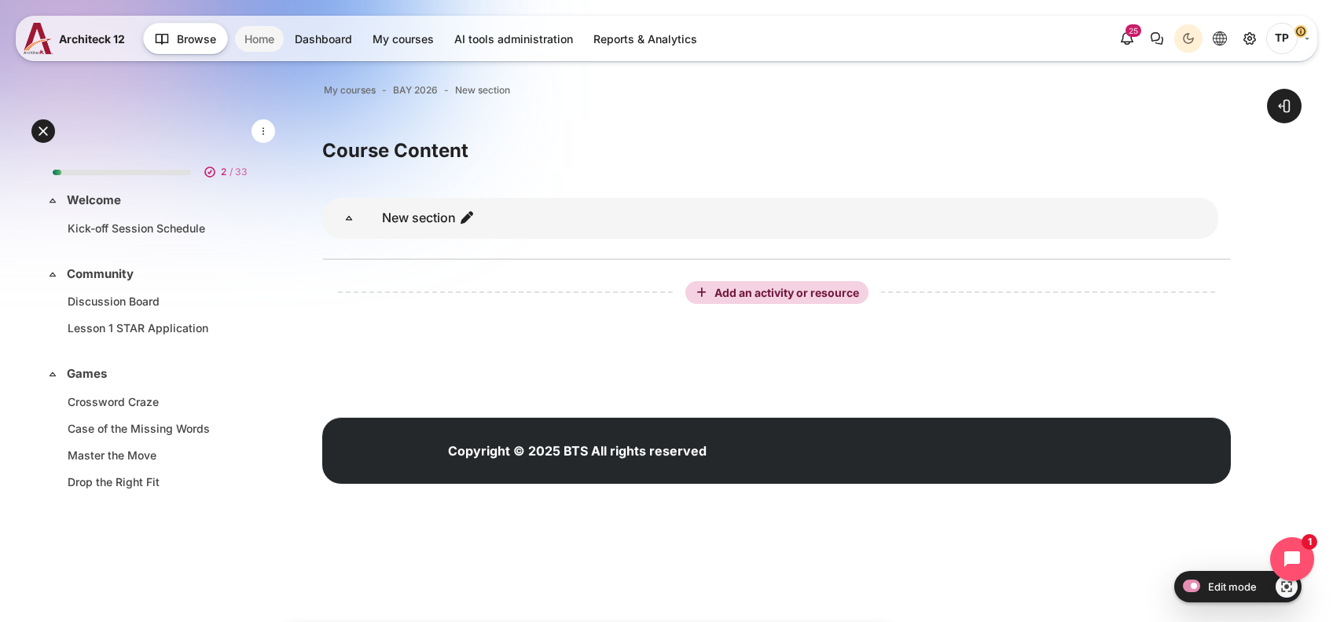
click at [266, 31] on link "Home" at bounding box center [259, 39] width 49 height 26
